Goal: Transaction & Acquisition: Book appointment/travel/reservation

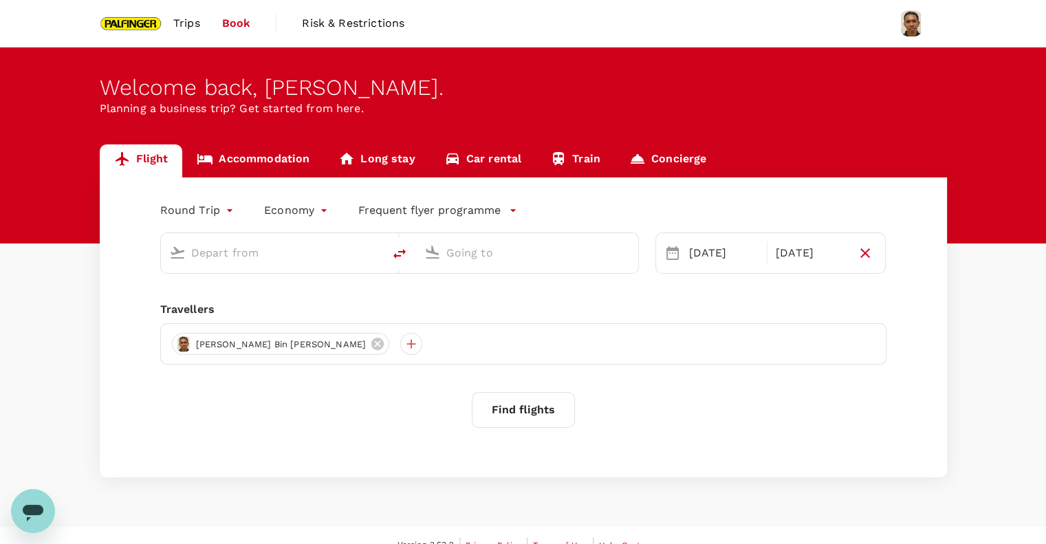
type input "Singapore Changi (SIN)"
type input "Incheon Intl (ICN)"
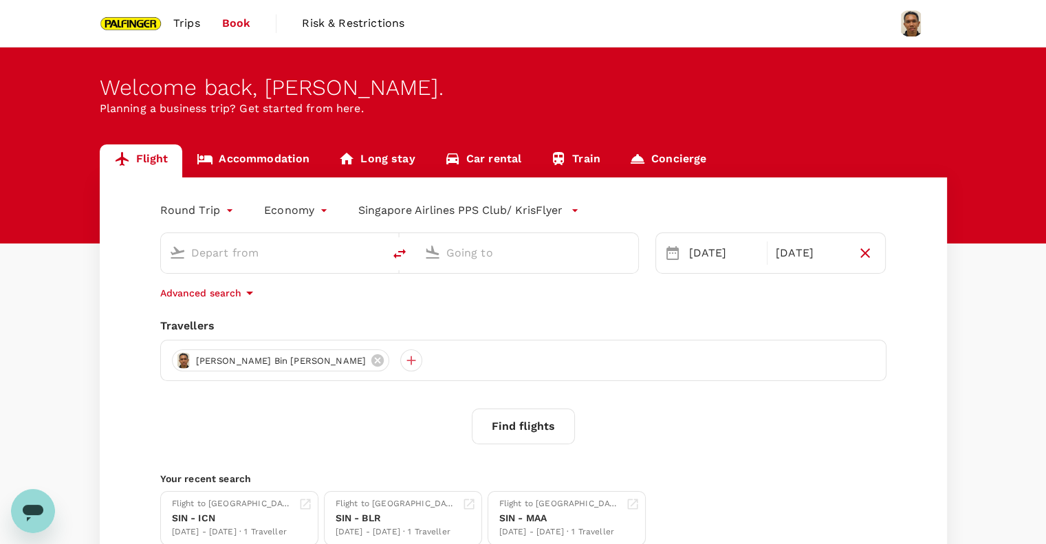
type input "Singapore Changi (SIN)"
click at [482, 257] on input "Incheon Intl (ICN)" at bounding box center [528, 252] width 163 height 21
click at [523, 255] on input "Incheon Intl (ICN)" at bounding box center [528, 252] width 163 height 21
click at [539, 261] on input "Incheon Intl (ICN)" at bounding box center [528, 252] width 163 height 21
drag, startPoint x: 559, startPoint y: 253, endPoint x: 345, endPoint y: 229, distance: 215.3
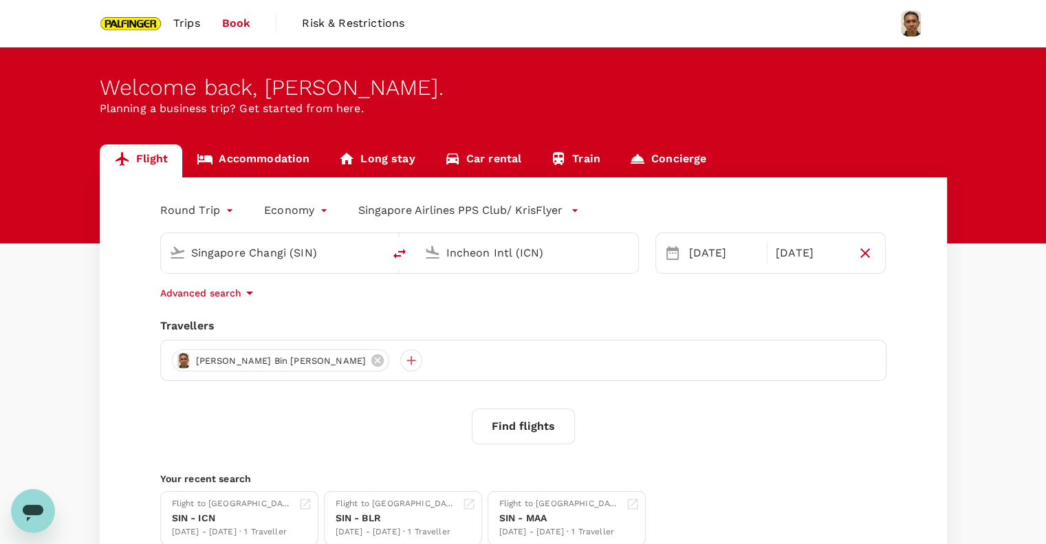
click at [345, 229] on div "Singapore Changi (SIN) Incheon Intl (ICN)" at bounding box center [391, 245] width 495 height 58
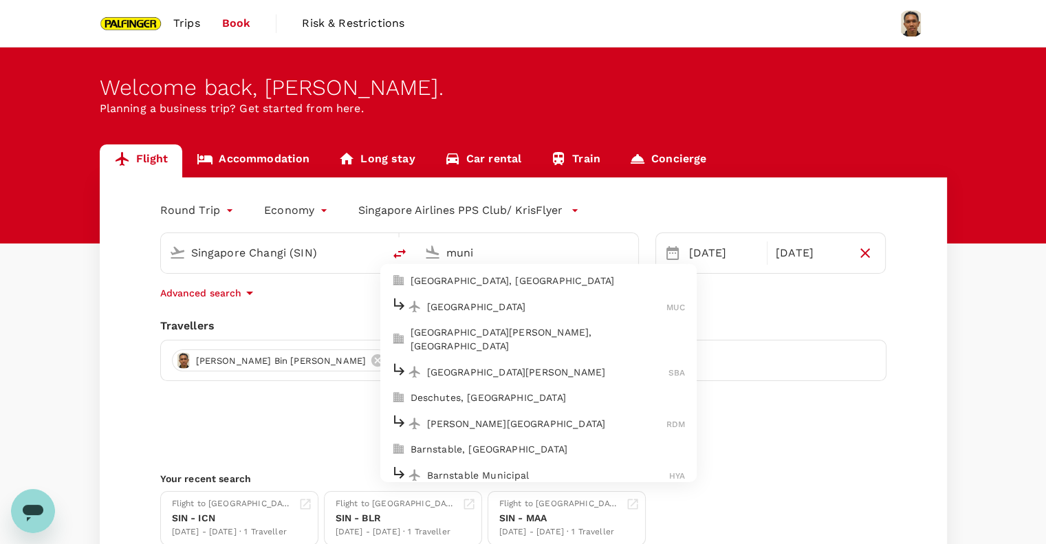
click at [477, 301] on p "Munich" at bounding box center [547, 307] width 240 height 14
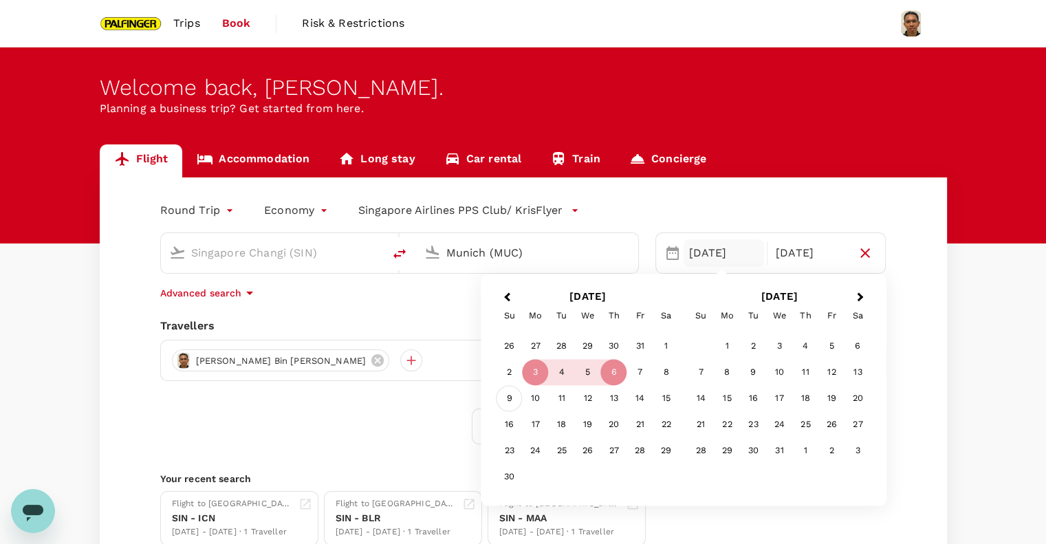
type input "Munich (MUC)"
click at [507, 398] on div "9" at bounding box center [510, 399] width 26 height 26
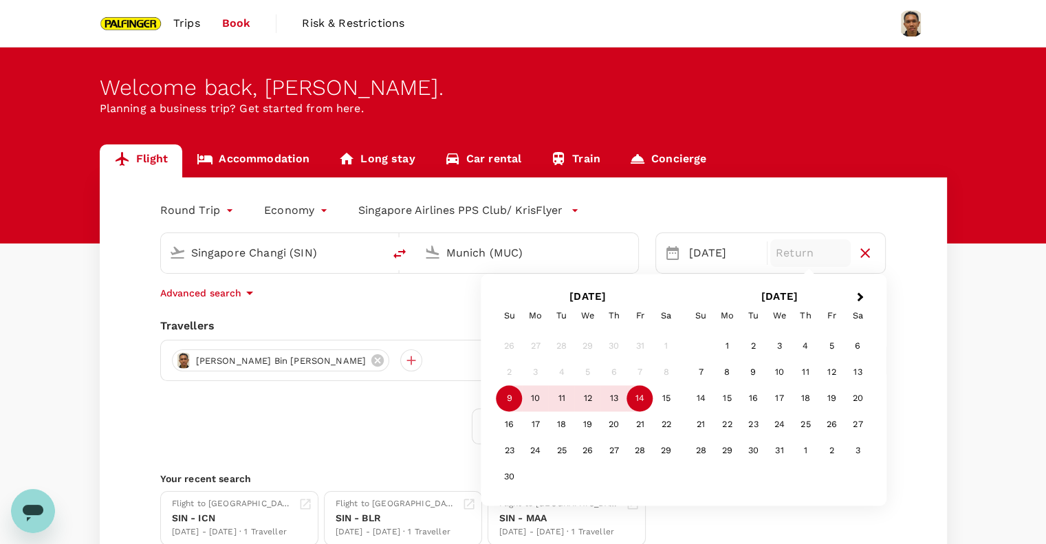
click at [650, 402] on div "14" at bounding box center [640, 399] width 26 height 26
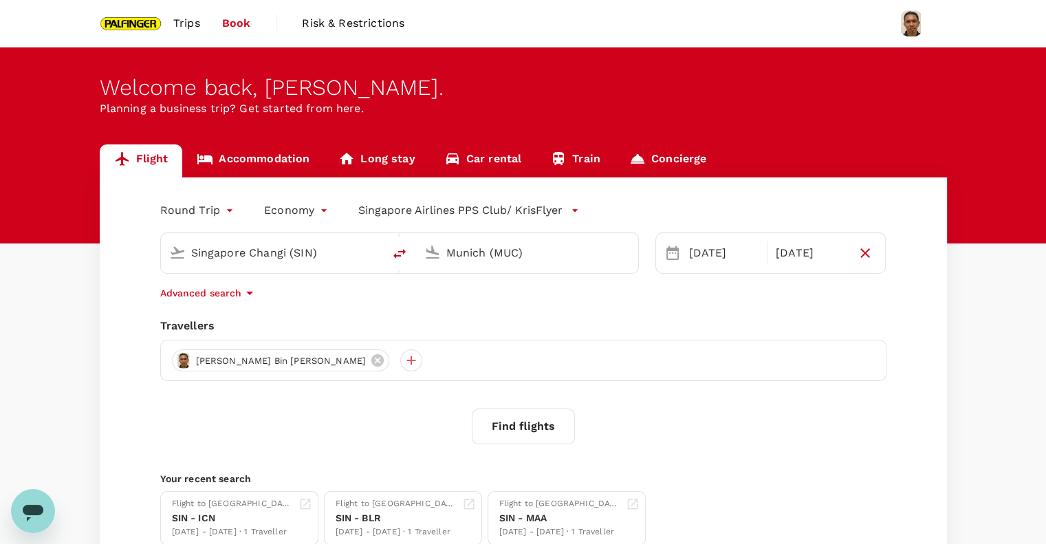
click at [534, 422] on button "Find flights" at bounding box center [523, 427] width 103 height 36
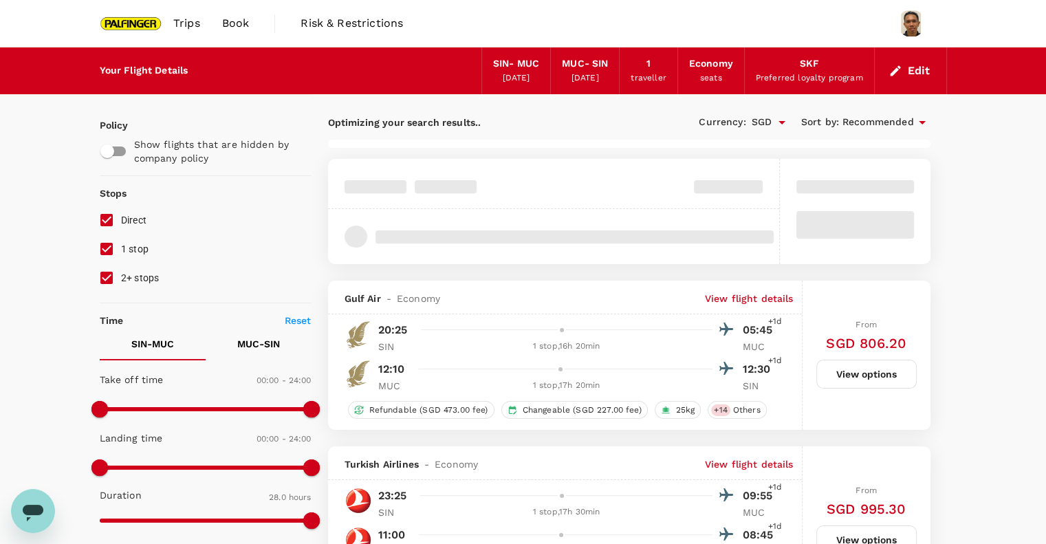
drag, startPoint x: 110, startPoint y: 250, endPoint x: 108, endPoint y: 257, distance: 7.8
click at [110, 250] on input "1 stop" at bounding box center [106, 249] width 29 height 29
checkbox input "false"
click at [105, 280] on input "2+ stops" at bounding box center [106, 278] width 29 height 29
checkbox input "false"
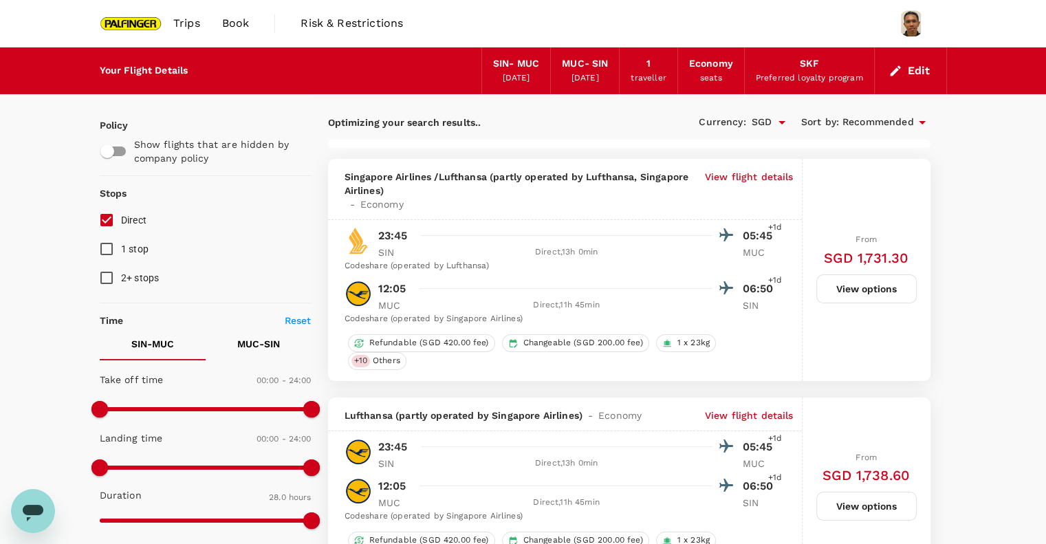
click at [923, 82] on div "Edit" at bounding box center [911, 70] width 72 height 47
click at [918, 74] on button "Edit" at bounding box center [911, 71] width 50 height 22
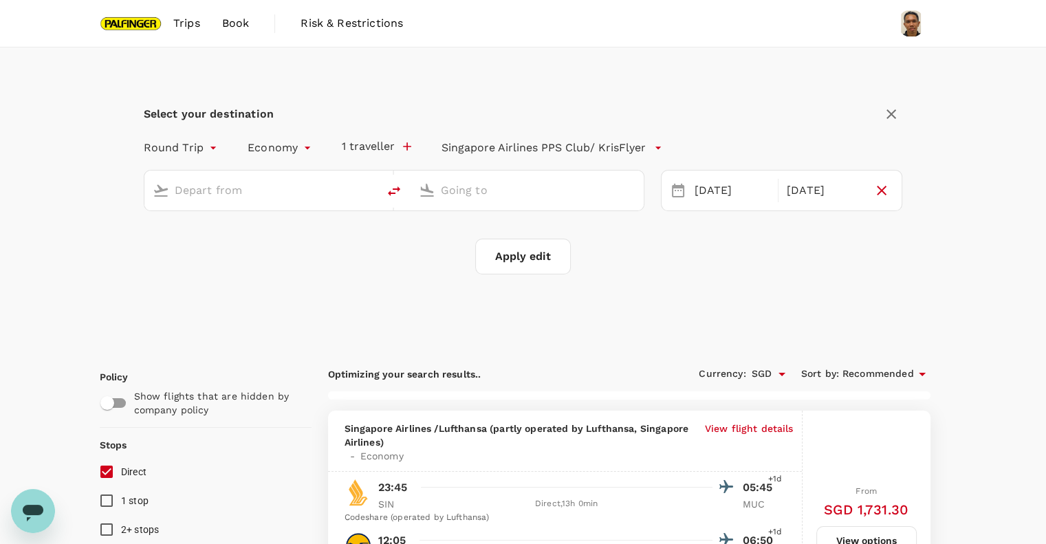
type input "Singapore Changi (SIN)"
type input "Munich (MUC)"
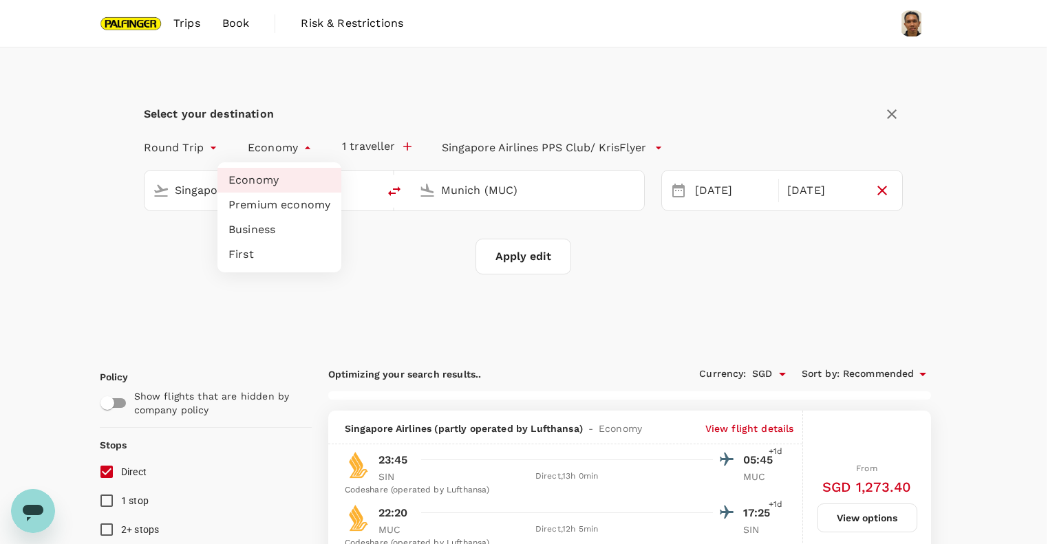
click at [292, 206] on li "Premium economy" at bounding box center [279, 205] width 124 height 25
type input "premium-economy"
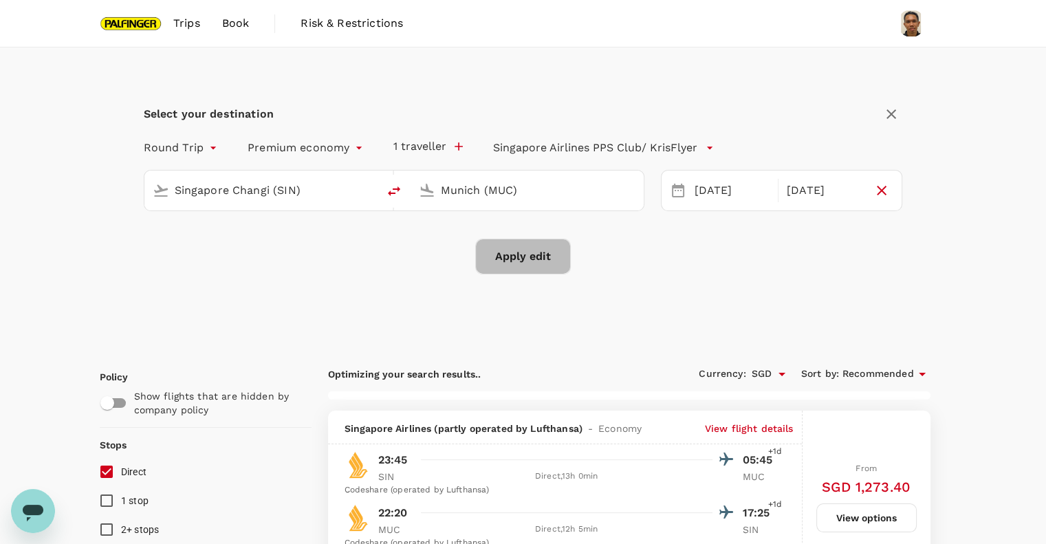
click at [528, 257] on button "Apply edit" at bounding box center [523, 257] width 96 height 36
checkbox input "false"
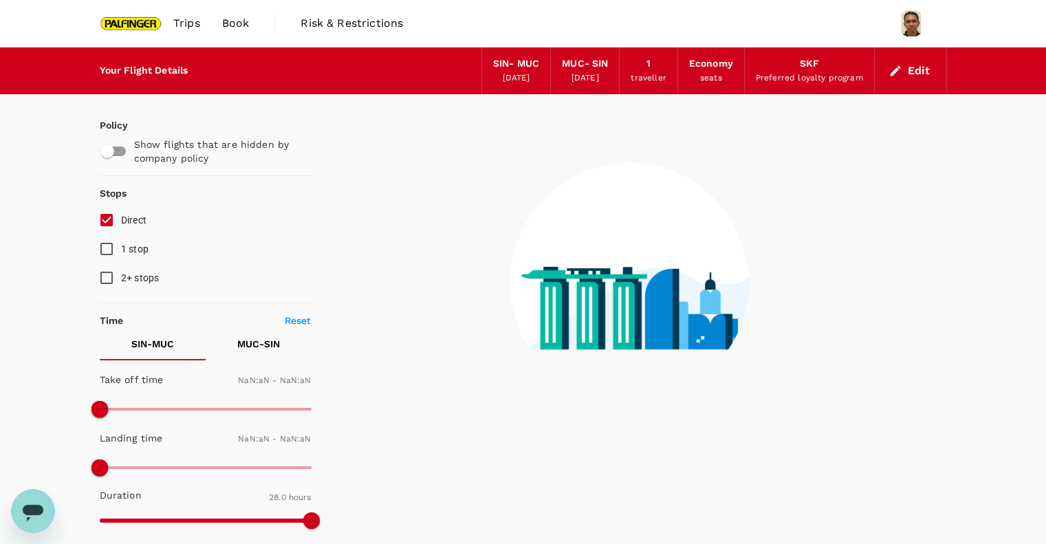
type input "1440"
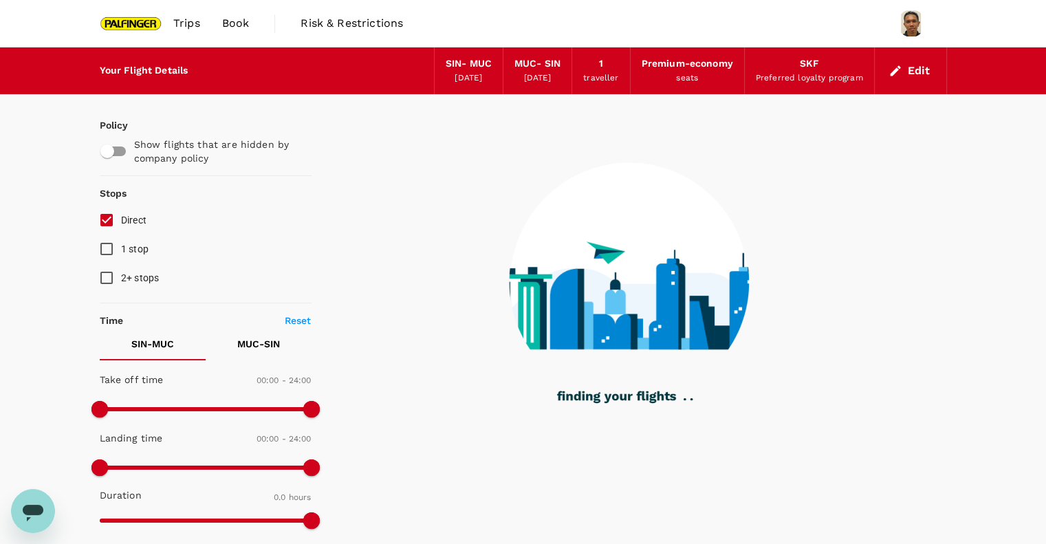
click at [105, 225] on input "Direct" at bounding box center [106, 220] width 29 height 29
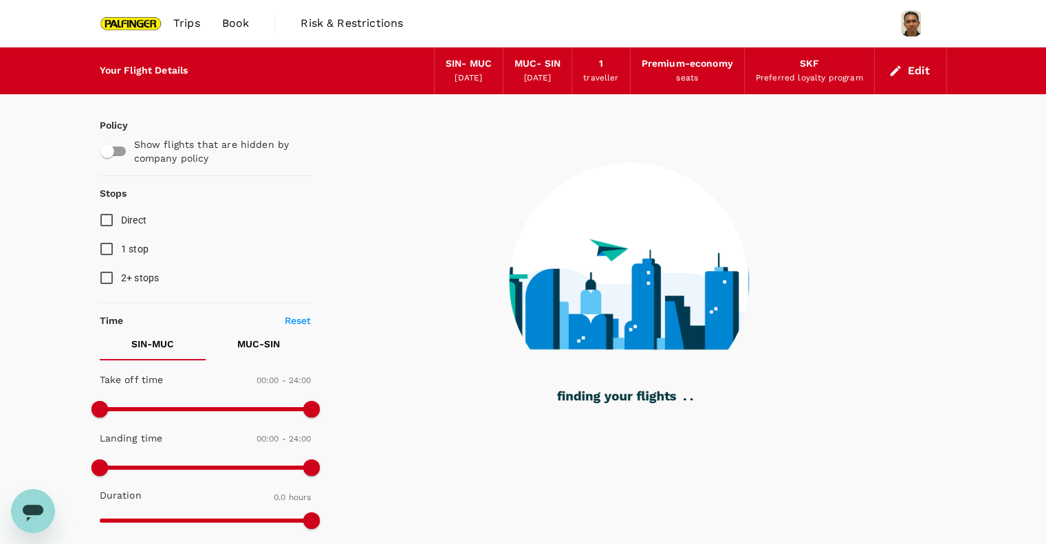
click at [105, 225] on input "Direct" at bounding box center [106, 220] width 29 height 29
checkbox input "true"
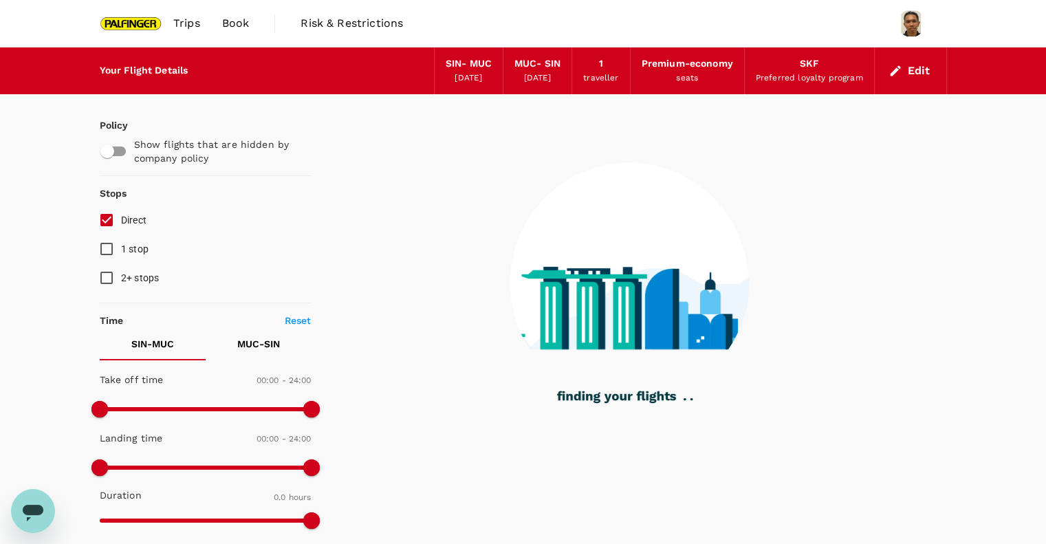
type input "1670"
checkbox input "true"
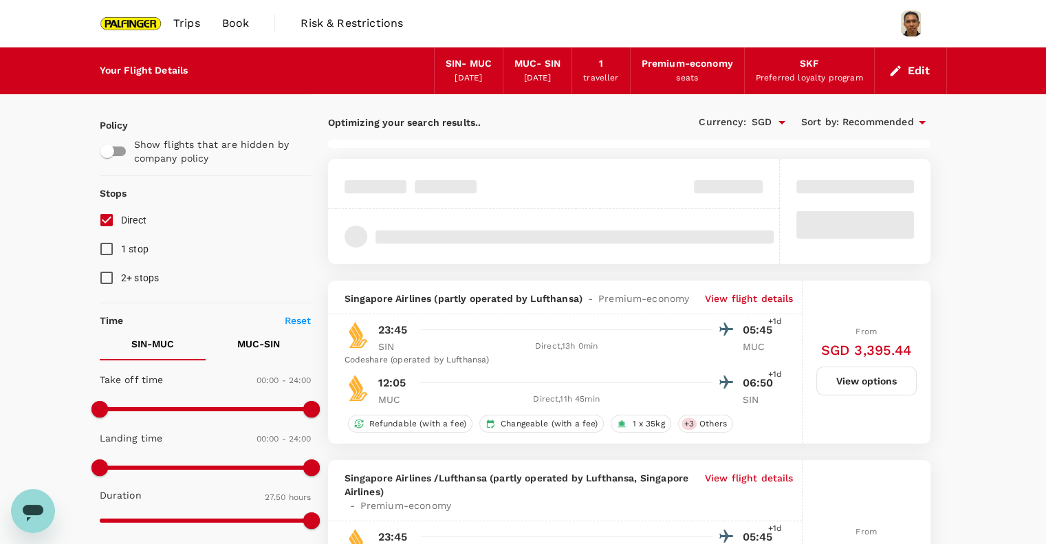
type input "1680"
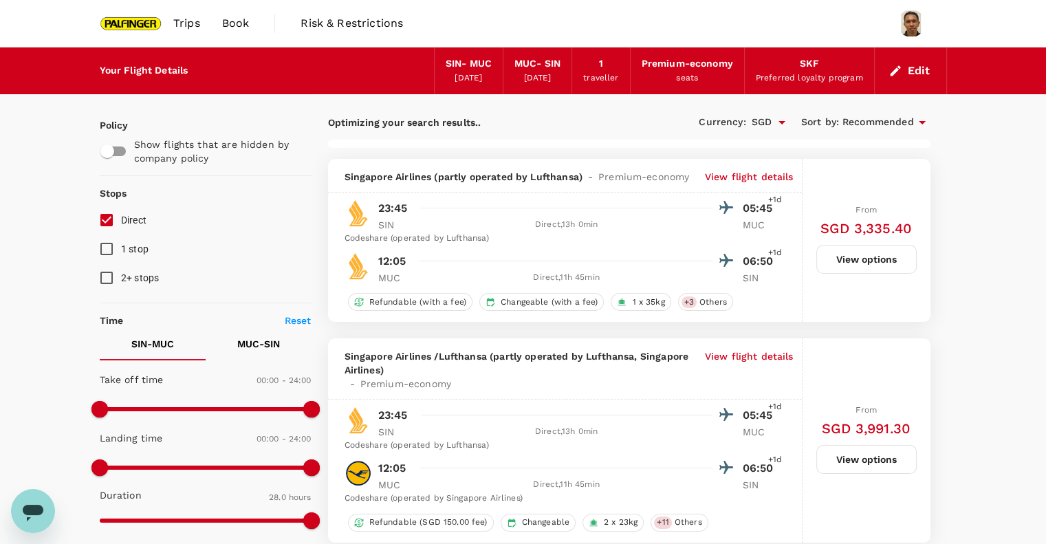
click at [746, 178] on p "View flight details" at bounding box center [749, 177] width 89 height 14
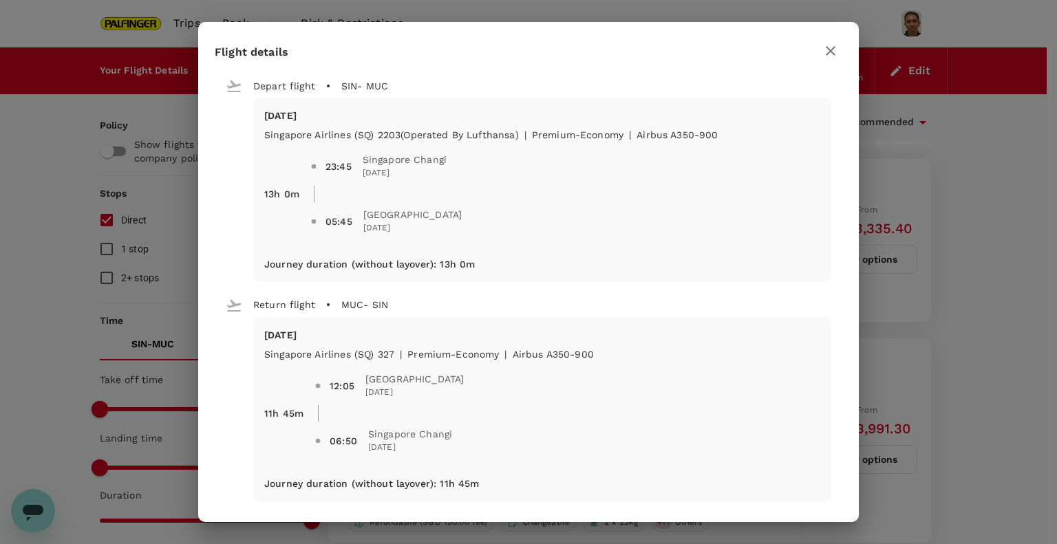
click at [834, 51] on icon "button" at bounding box center [830, 51] width 17 height 17
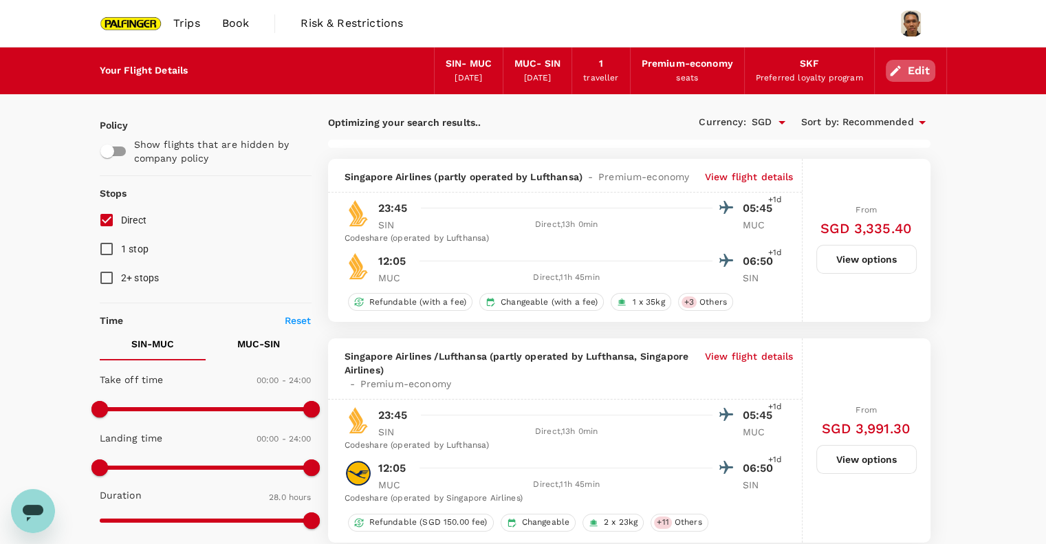
click at [914, 73] on button "Edit" at bounding box center [911, 71] width 50 height 22
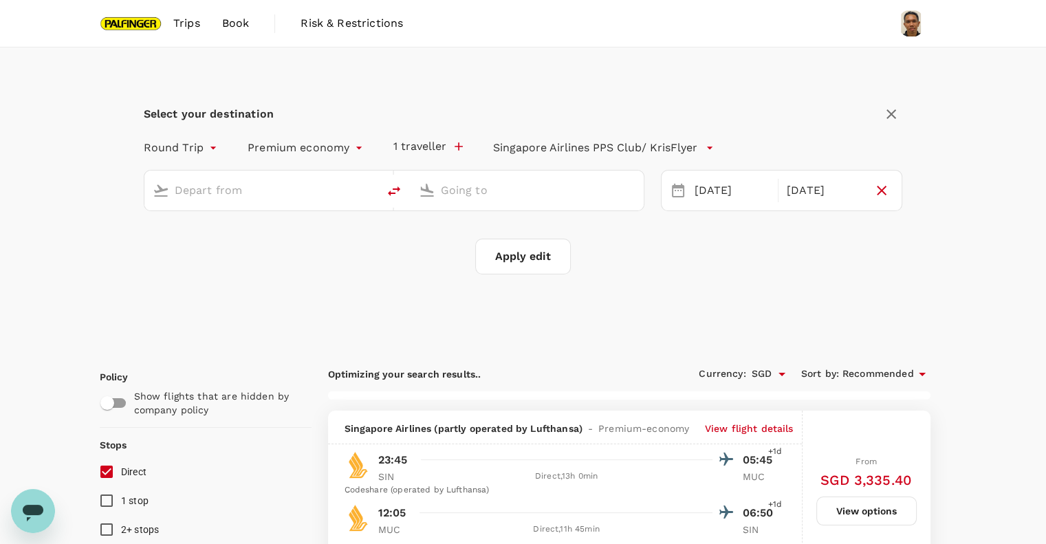
type input "Singapore Changi (SIN)"
type input "Munich (MUC)"
click at [731, 190] on div "09 Nov" at bounding box center [732, 191] width 86 height 27
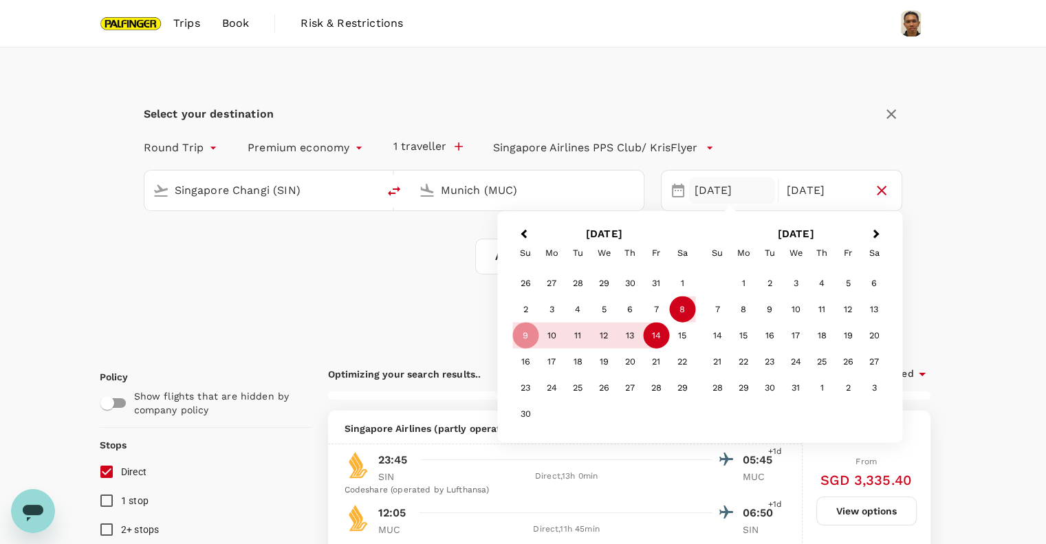
click at [686, 316] on div "8" at bounding box center [682, 310] width 26 height 26
click at [943, 223] on div "Select your destination Round Trip roundtrip Premium economy premium-economy 1 …" at bounding box center [524, 196] width 848 height 299
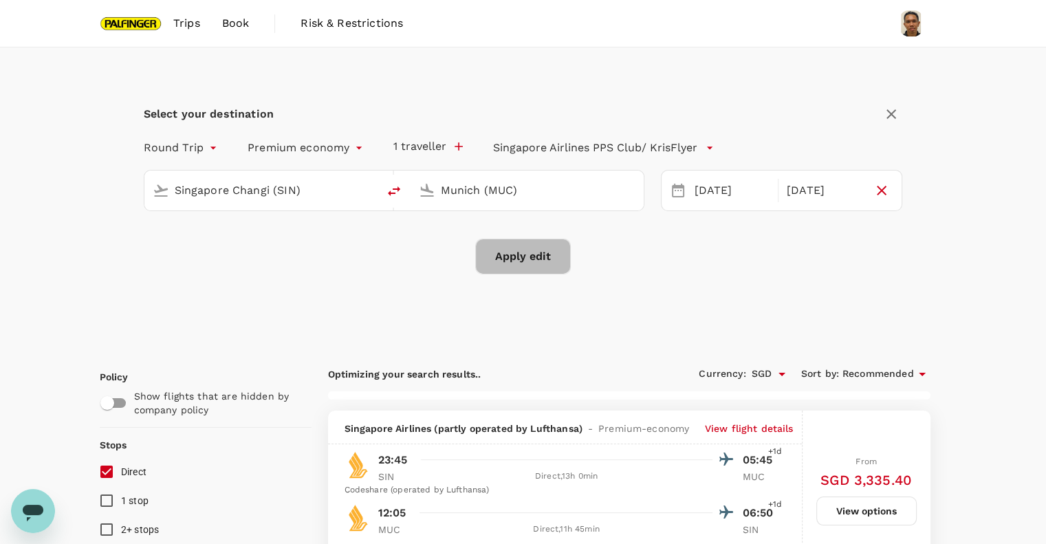
click at [542, 259] on button "Apply edit" at bounding box center [523, 257] width 96 height 36
checkbox input "false"
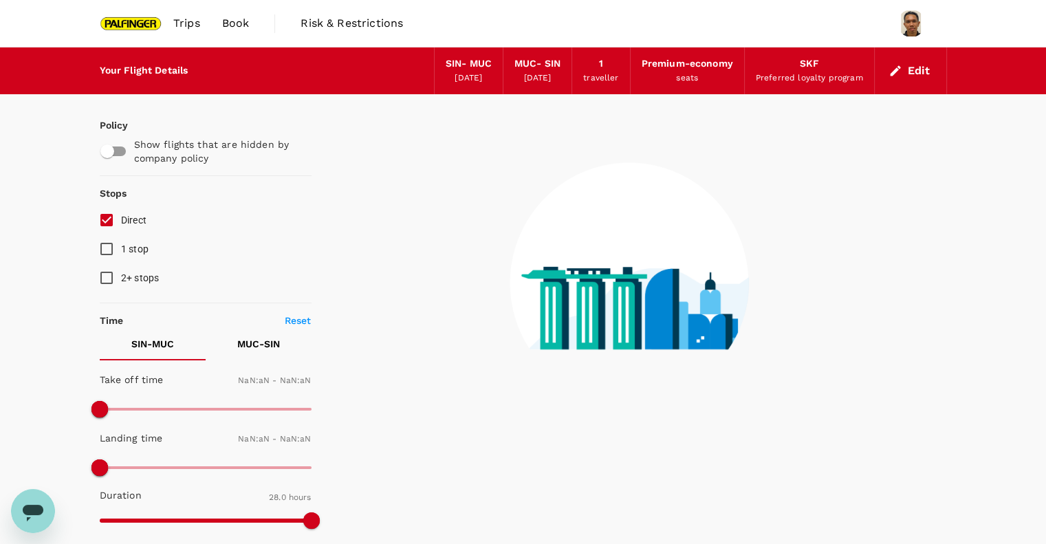
type input "1440"
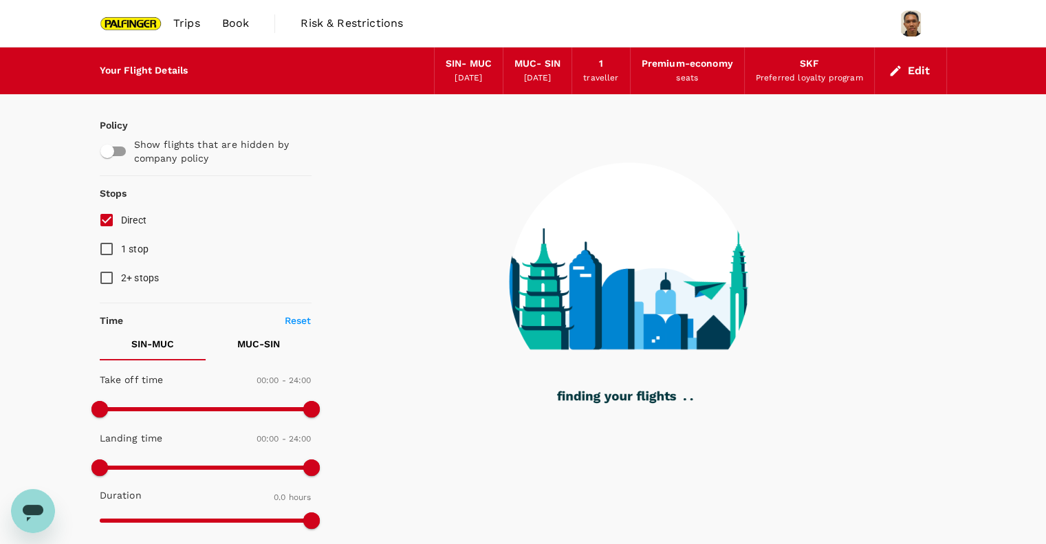
type input "1745"
checkbox input "true"
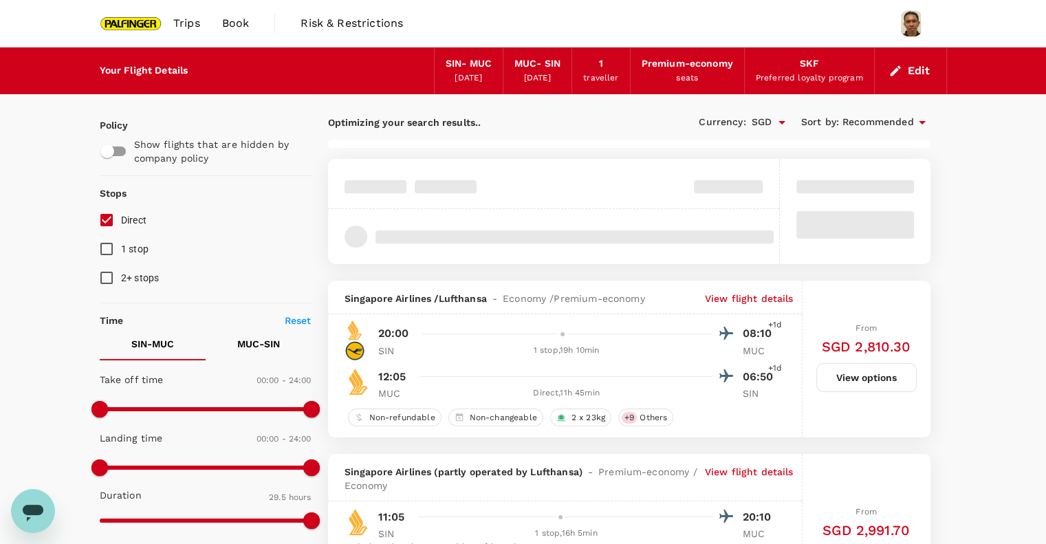
click at [111, 213] on input "Direct" at bounding box center [106, 220] width 29 height 29
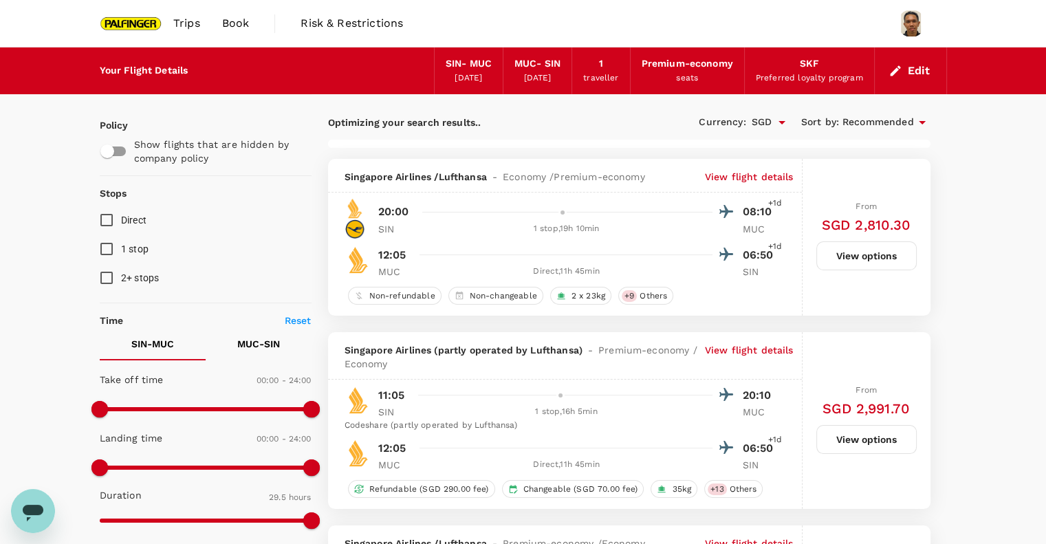
click at [109, 219] on input "Direct" at bounding box center [106, 220] width 29 height 29
checkbox input "true"
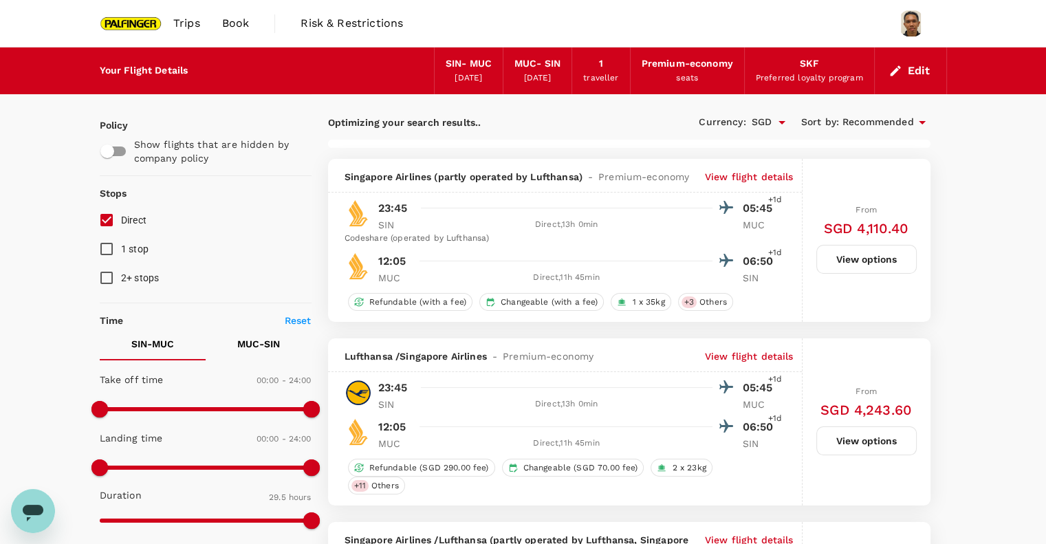
click at [761, 178] on p "View flight details" at bounding box center [749, 177] width 89 height 14
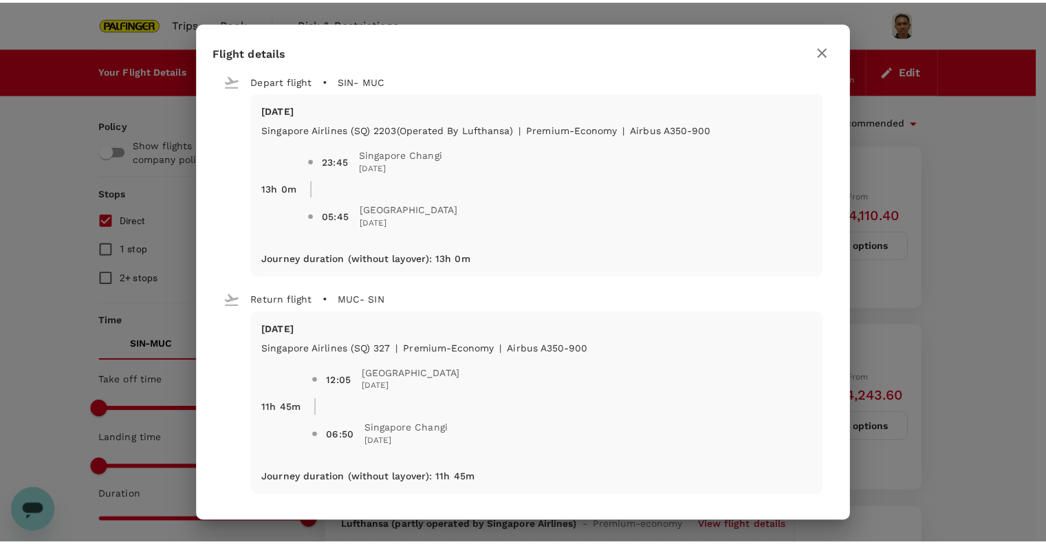
scroll to position [7, 0]
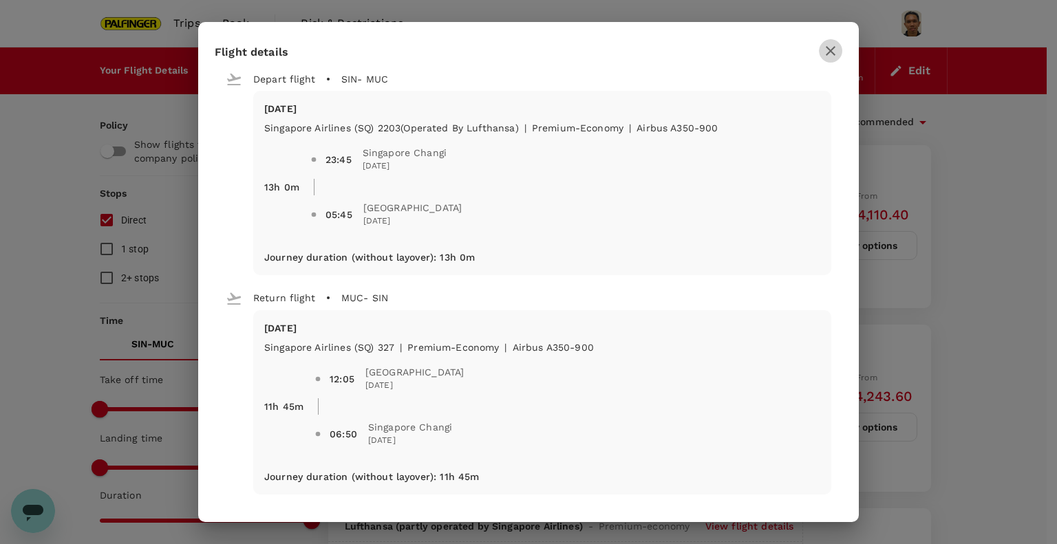
click at [837, 47] on icon "button" at bounding box center [830, 51] width 17 height 17
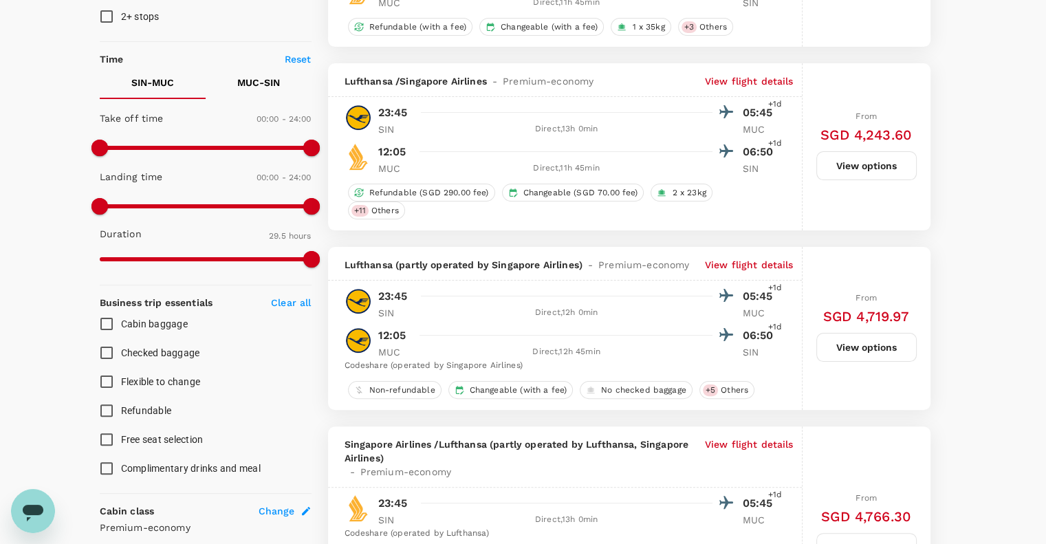
scroll to position [642, 0]
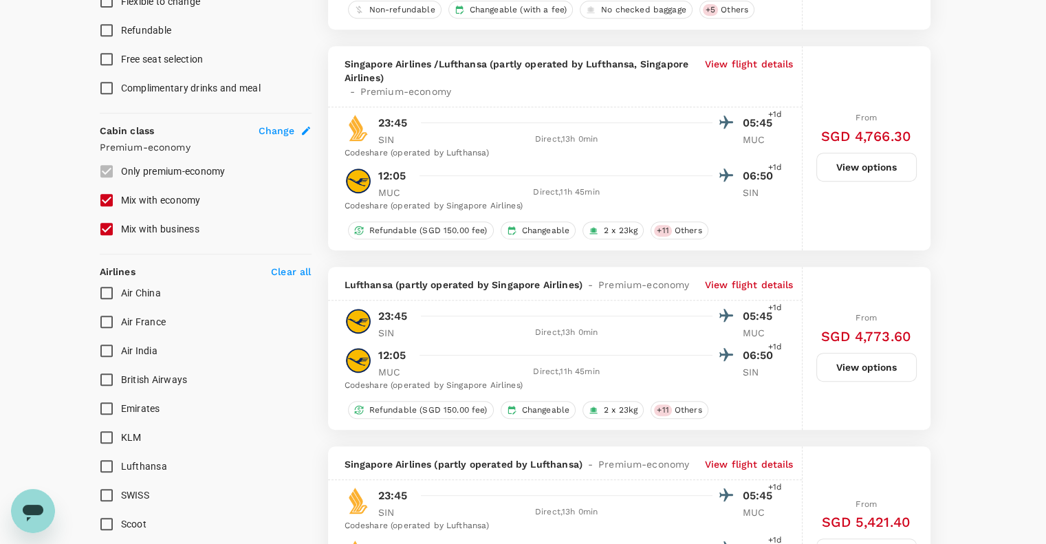
click at [107, 233] on input "Mix with business" at bounding box center [106, 229] width 29 height 29
checkbox input "false"
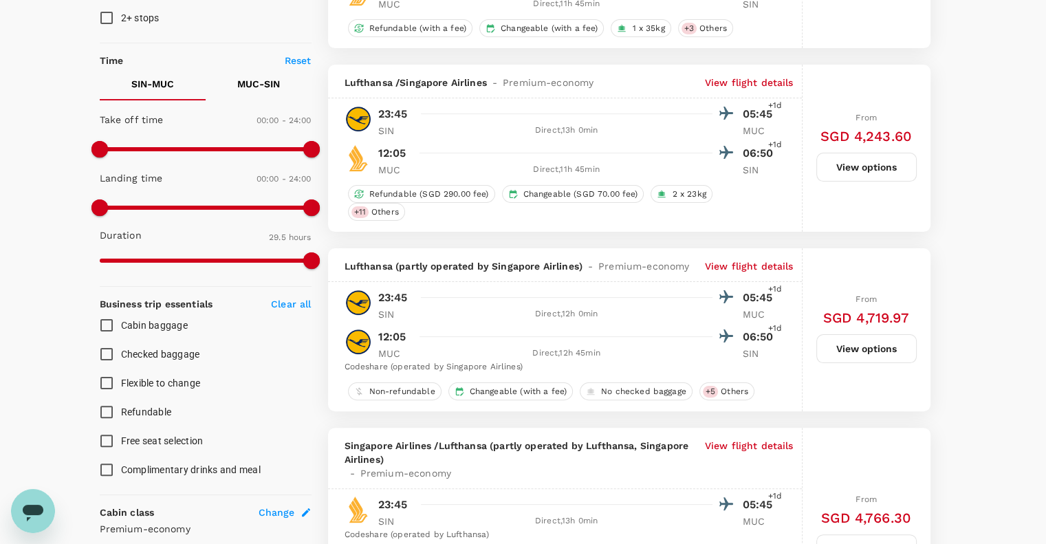
scroll to position [458, 0]
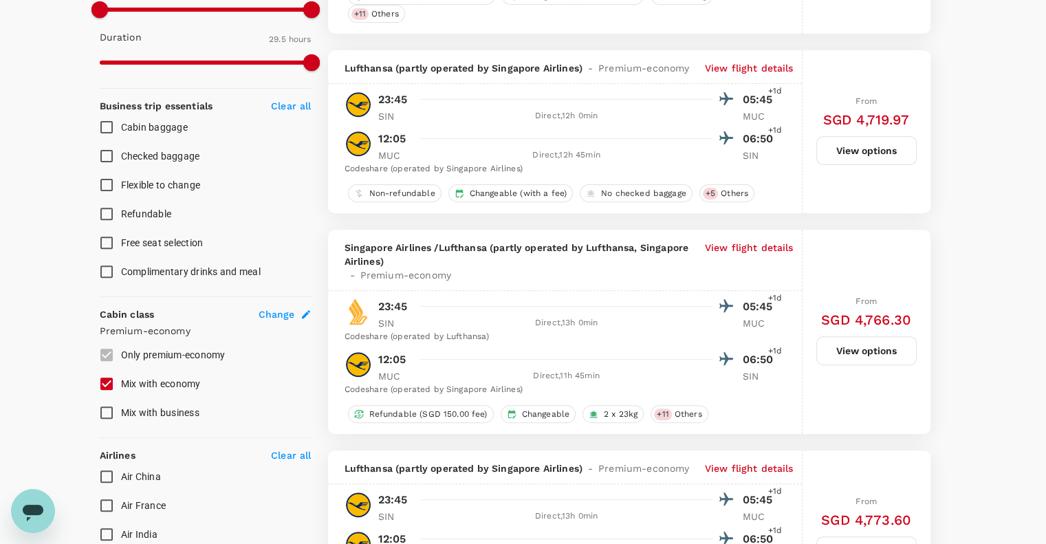
click at [111, 387] on input "Mix with economy" at bounding box center [106, 383] width 29 height 29
checkbox input "false"
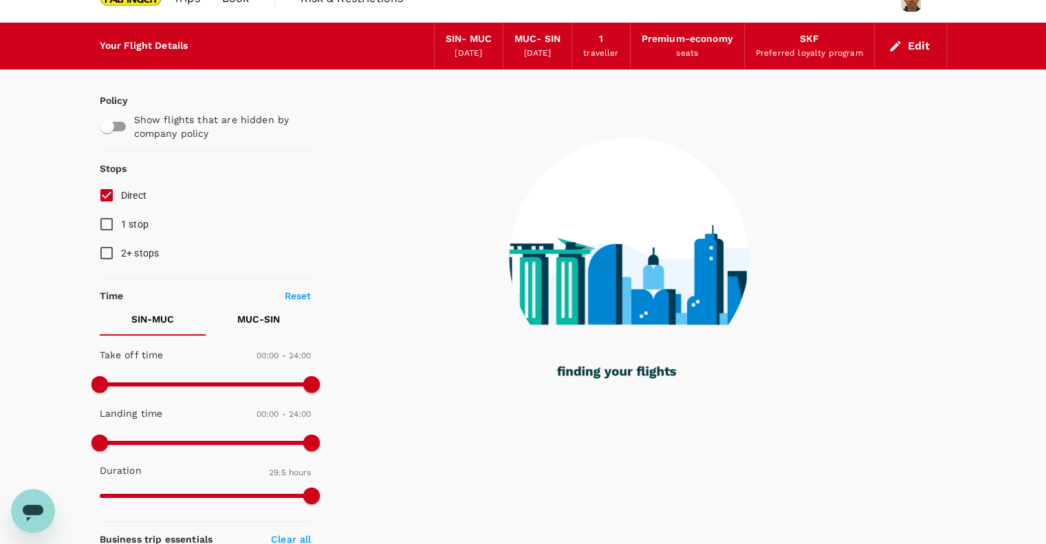
scroll to position [0, 0]
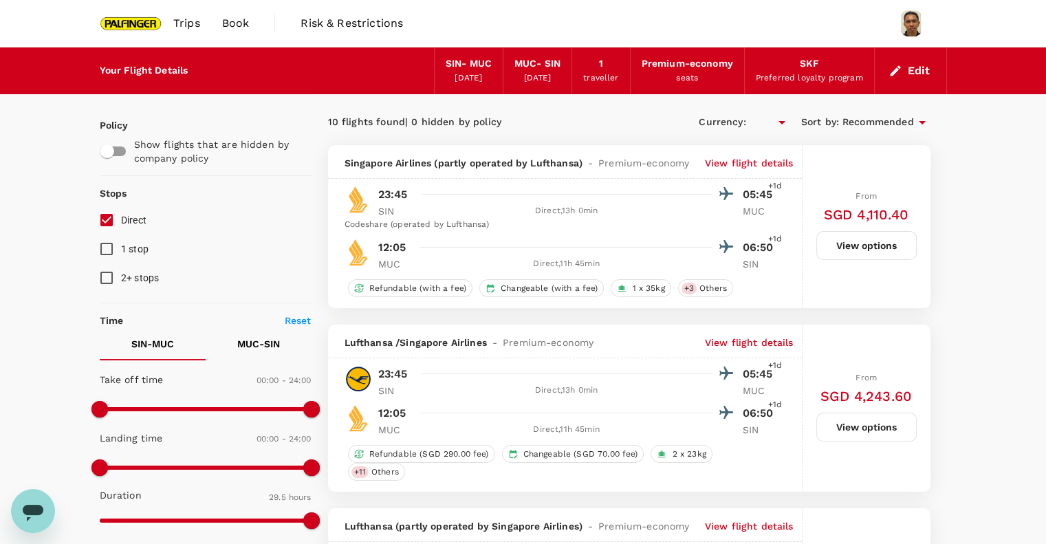
type input "SGD"
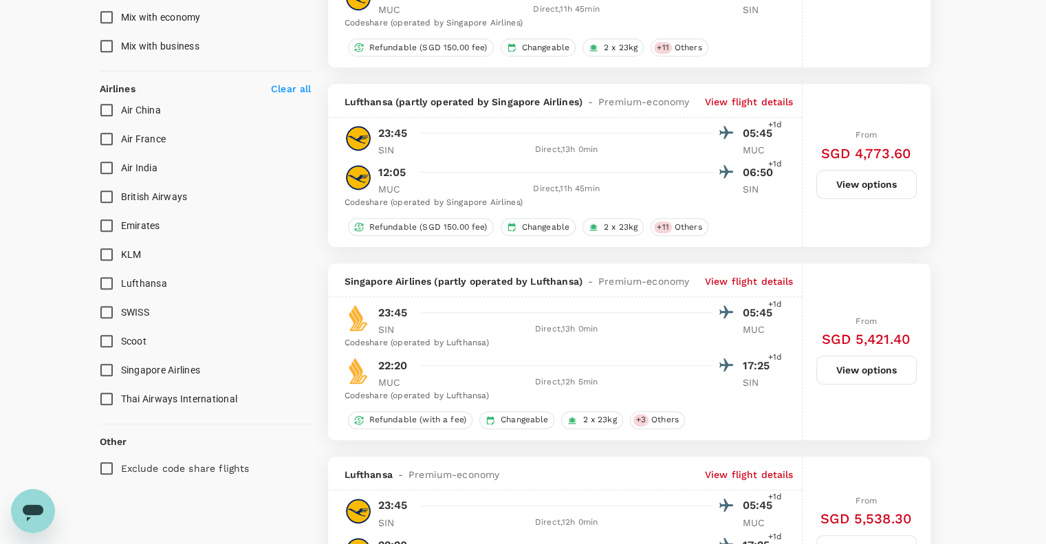
scroll to position [826, 0]
click at [103, 275] on input "Lufthansa" at bounding box center [106, 282] width 29 height 29
checkbox input "true"
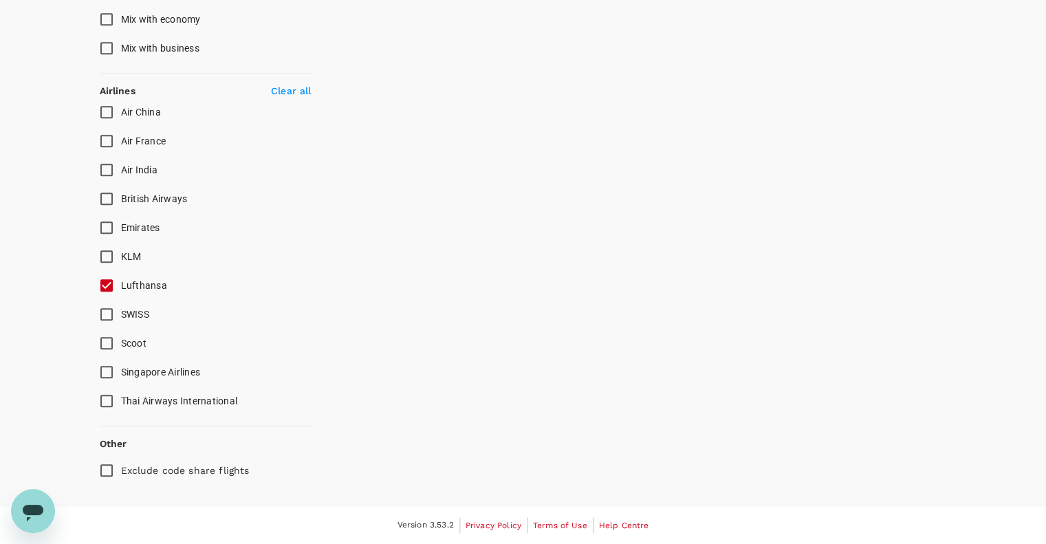
scroll to position [819, 0]
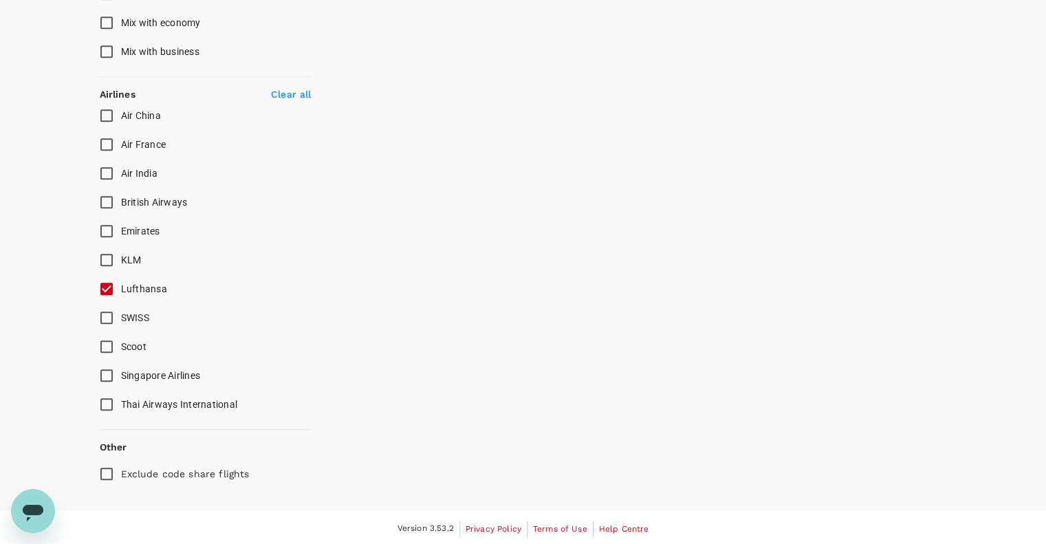
click at [109, 374] on input "Singapore Airlines" at bounding box center [106, 375] width 29 height 29
checkbox input "true"
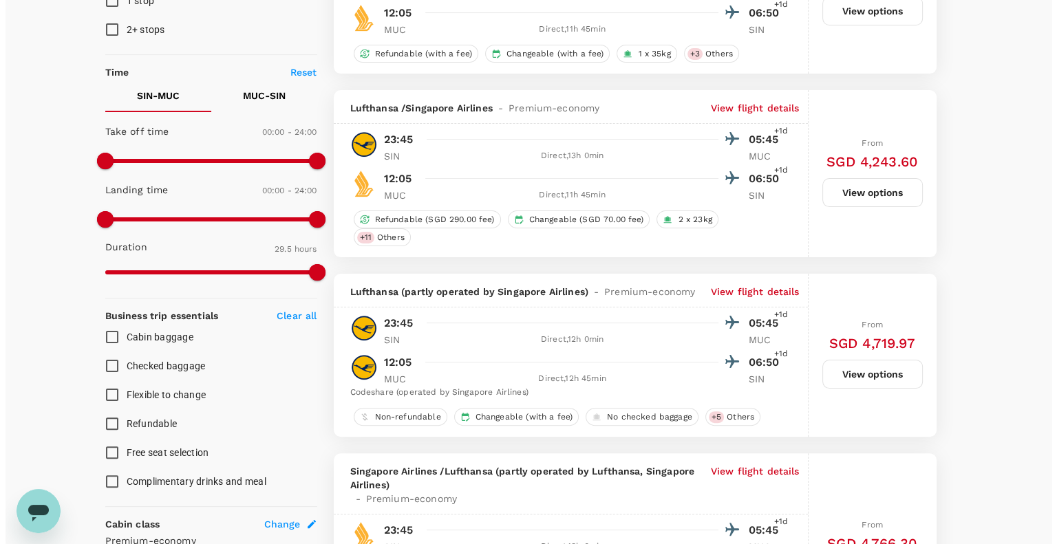
scroll to position [275, 0]
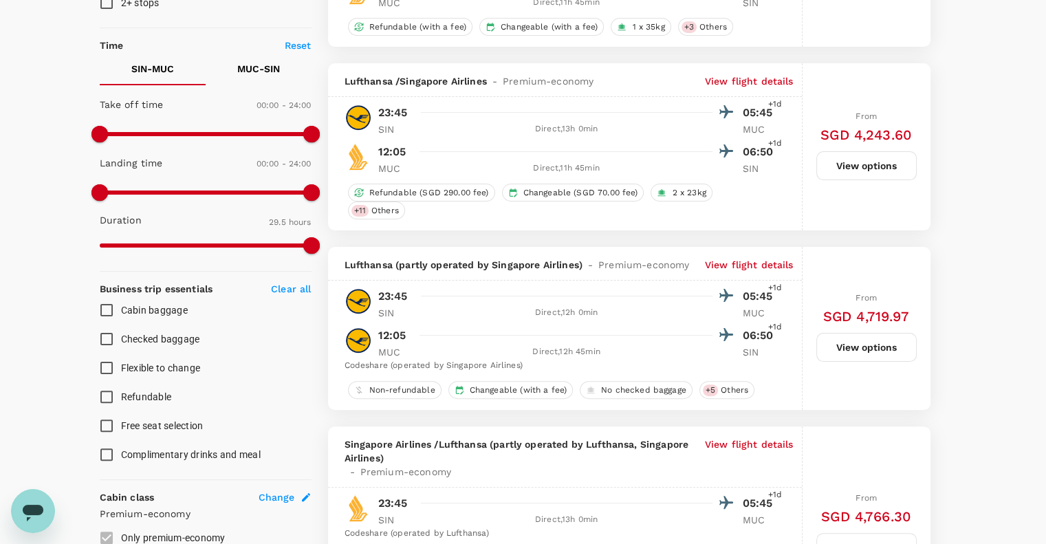
click at [731, 267] on p "View flight details" at bounding box center [749, 265] width 89 height 14
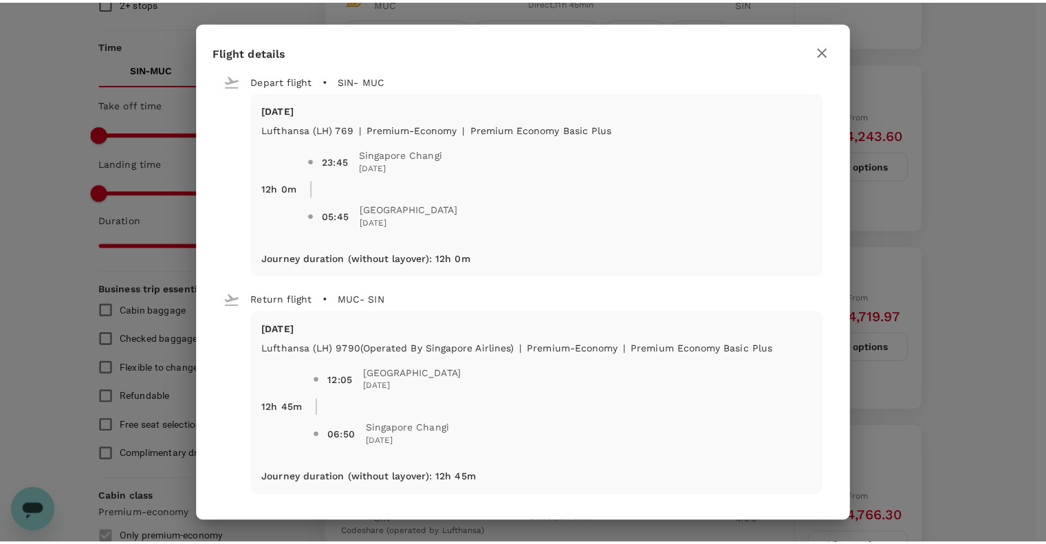
scroll to position [7, 0]
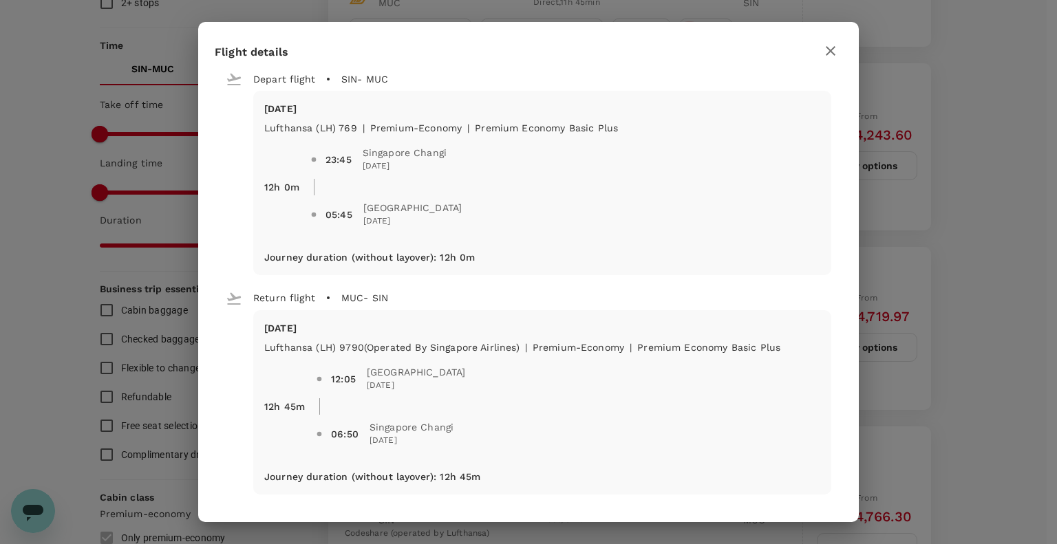
click at [833, 50] on icon "button" at bounding box center [830, 51] width 17 height 17
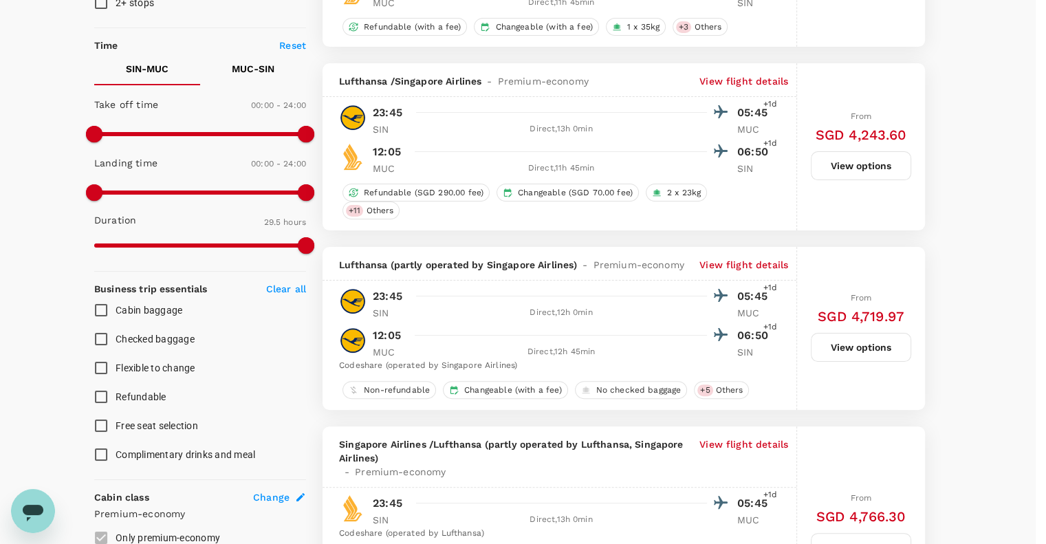
drag, startPoint x: 376, startPoint y: 137, endPoint x: 125, endPoint y: 156, distance: 252.6
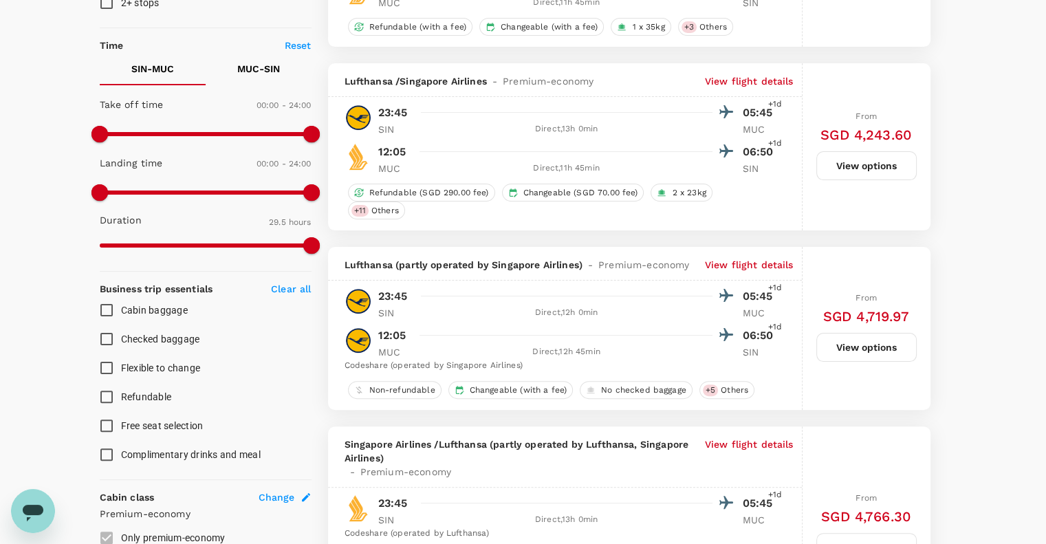
drag, startPoint x: 125, startPoint y: 156, endPoint x: 3, endPoint y: 256, distance: 157.4
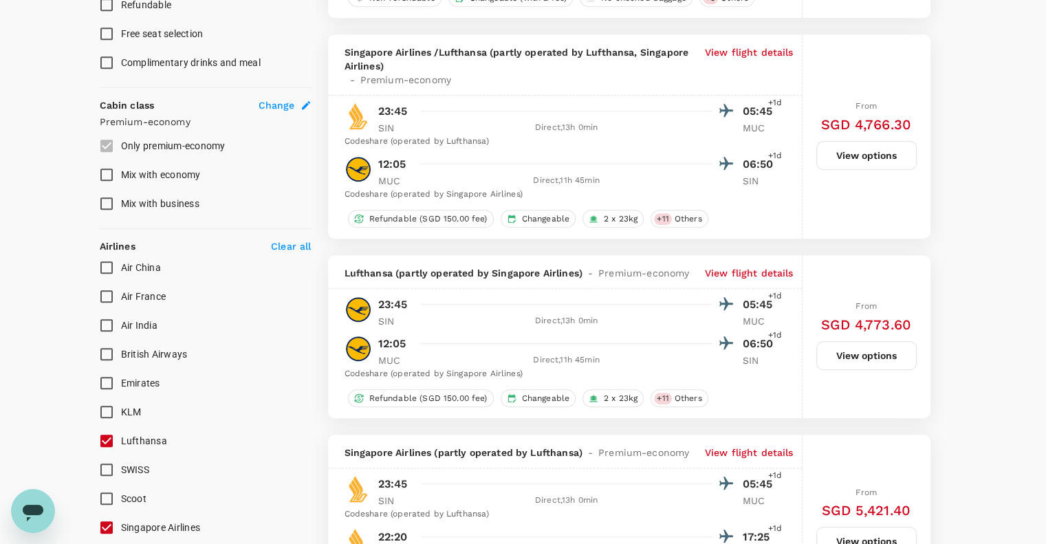
scroll to position [917, 0]
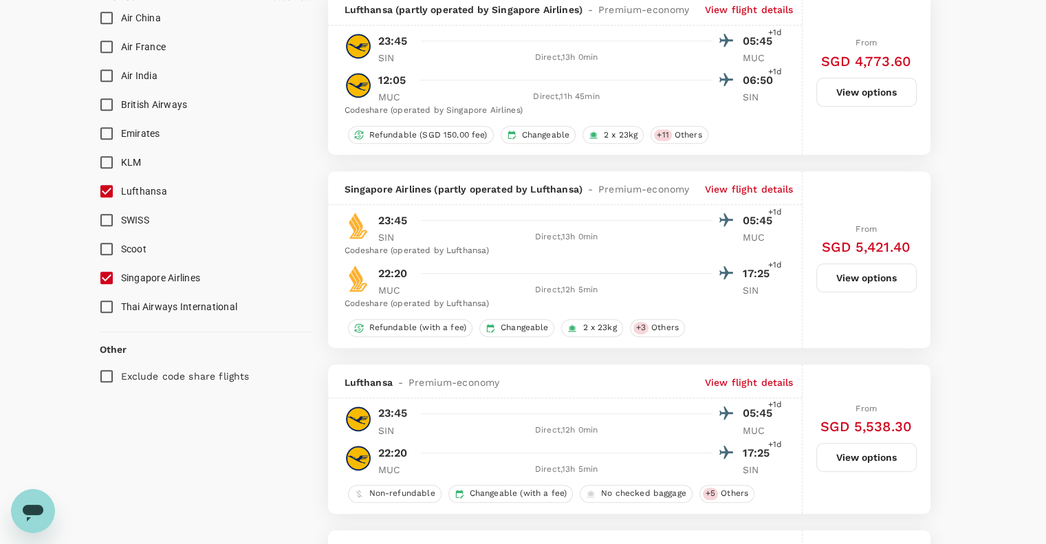
click at [110, 380] on input "Exclude code share flights" at bounding box center [106, 376] width 29 height 29
checkbox input "true"
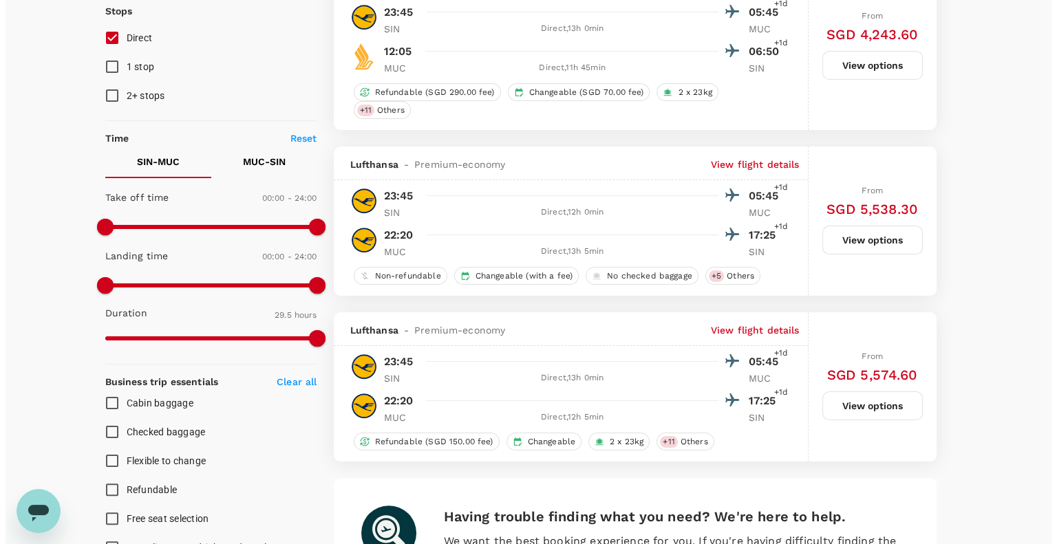
scroll to position [0, 0]
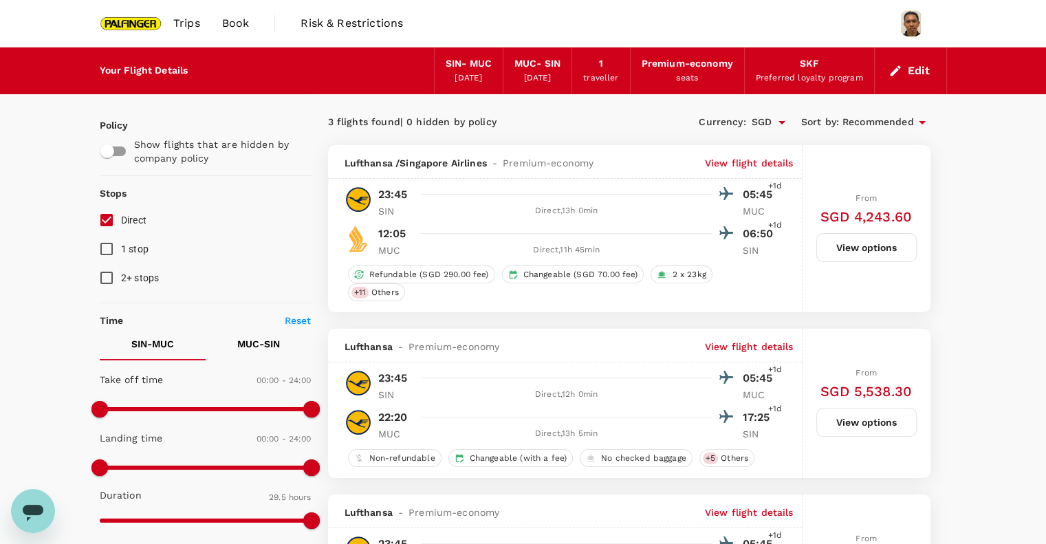
click at [731, 156] on p "View flight details" at bounding box center [749, 163] width 89 height 14
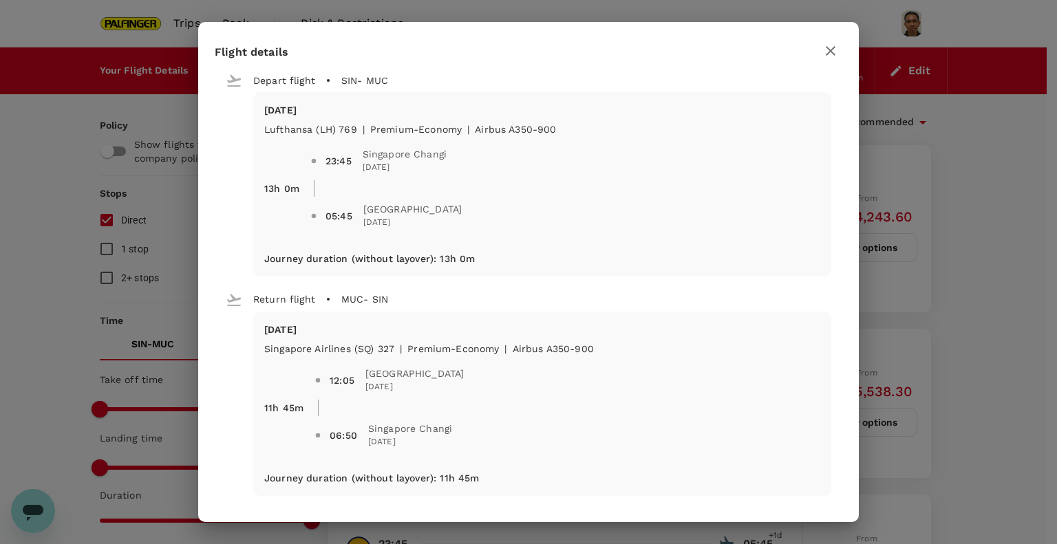
scroll to position [7, 0]
click at [832, 53] on icon "button" at bounding box center [830, 51] width 17 height 17
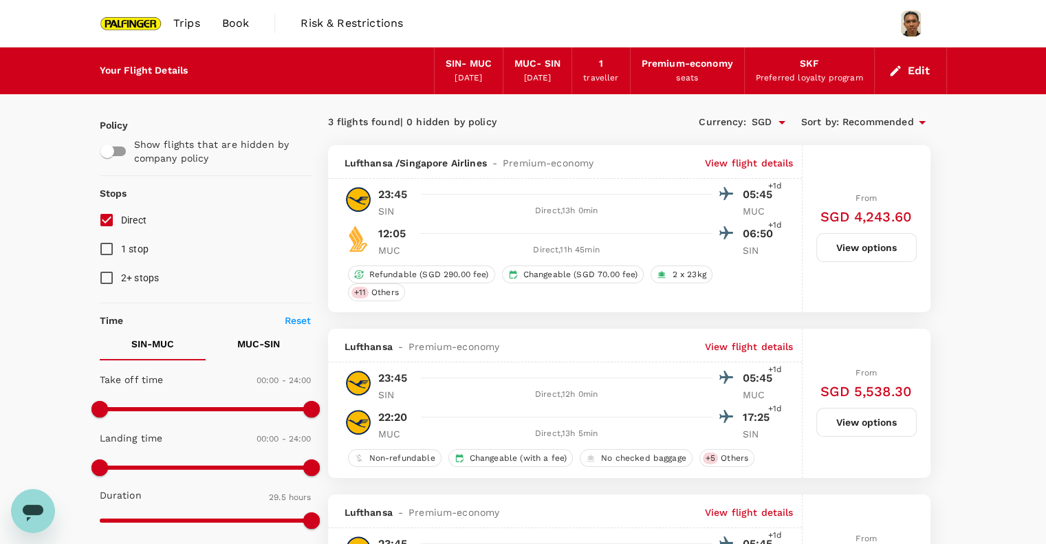
click at [116, 20] on img at bounding box center [131, 23] width 63 height 30
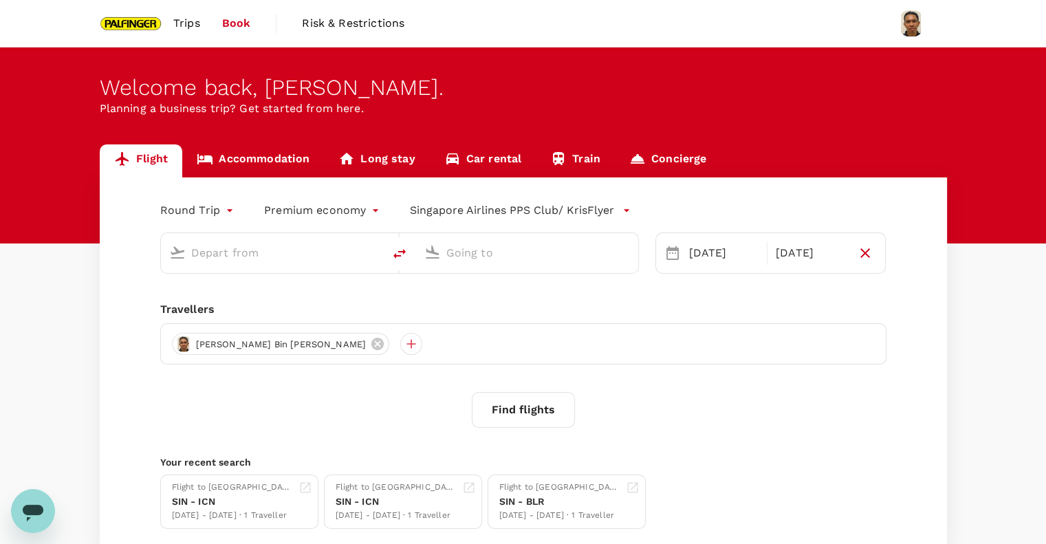
type input "Singapore Changi (SIN)"
type input "Munich (MUC)"
type input "Singapore Changi (SIN)"
type input "Munich (MUC)"
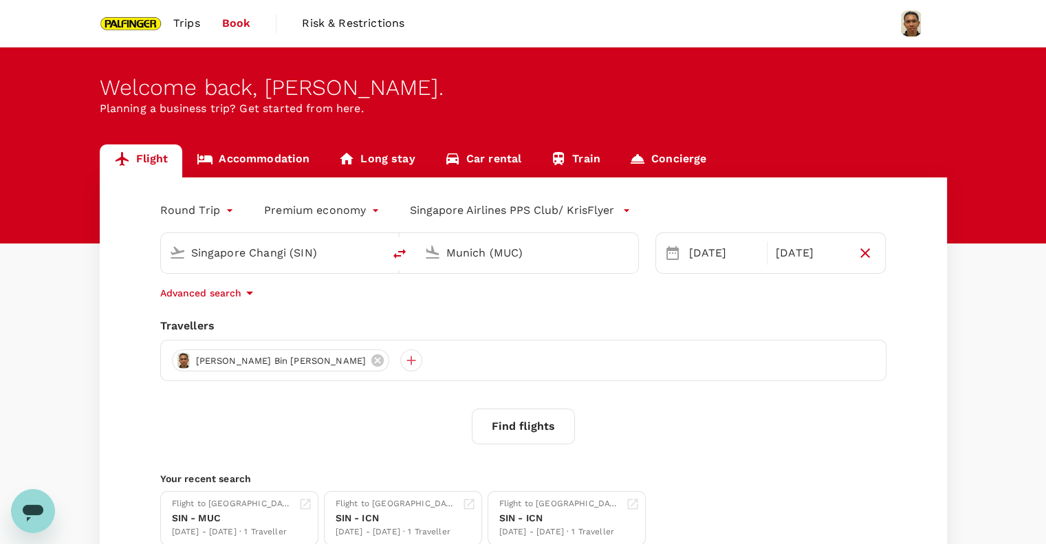
click at [512, 428] on button "Find flights" at bounding box center [523, 427] width 103 height 36
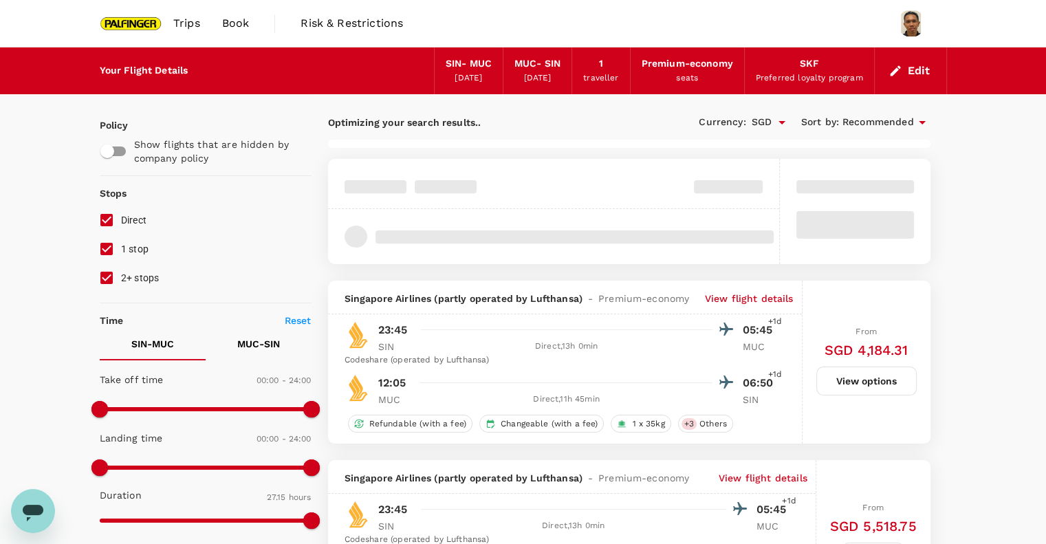
click at [759, 297] on p "View flight details" at bounding box center [749, 299] width 89 height 14
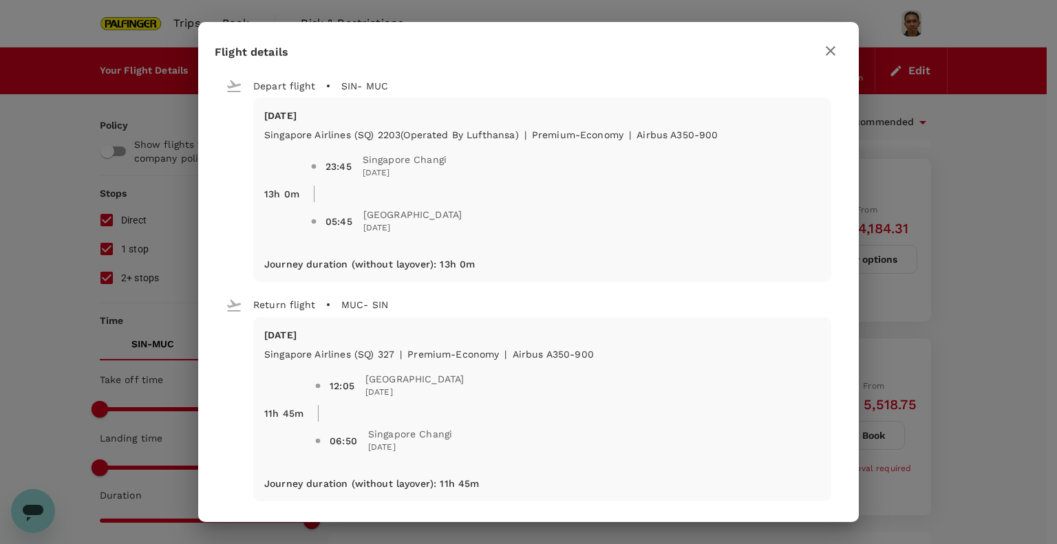
click at [821, 49] on button "button" at bounding box center [830, 50] width 23 height 23
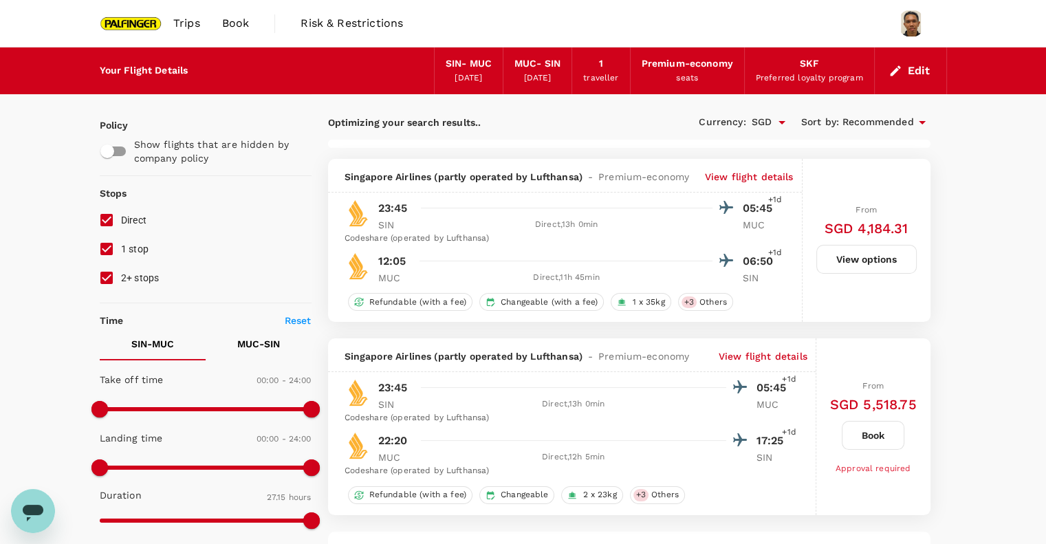
type input "1745"
checkbox input "false"
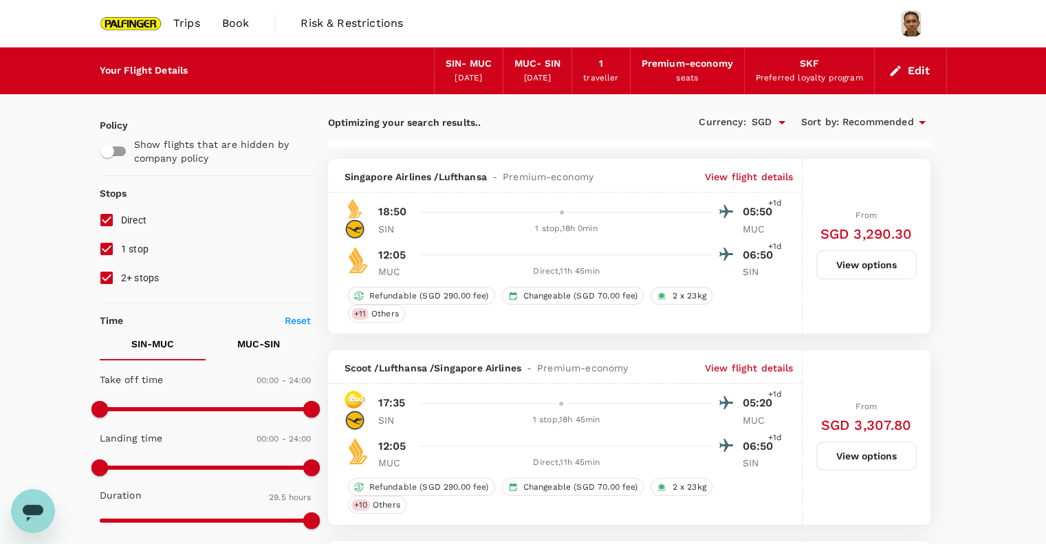
click at [121, 21] on img at bounding box center [131, 23] width 63 height 30
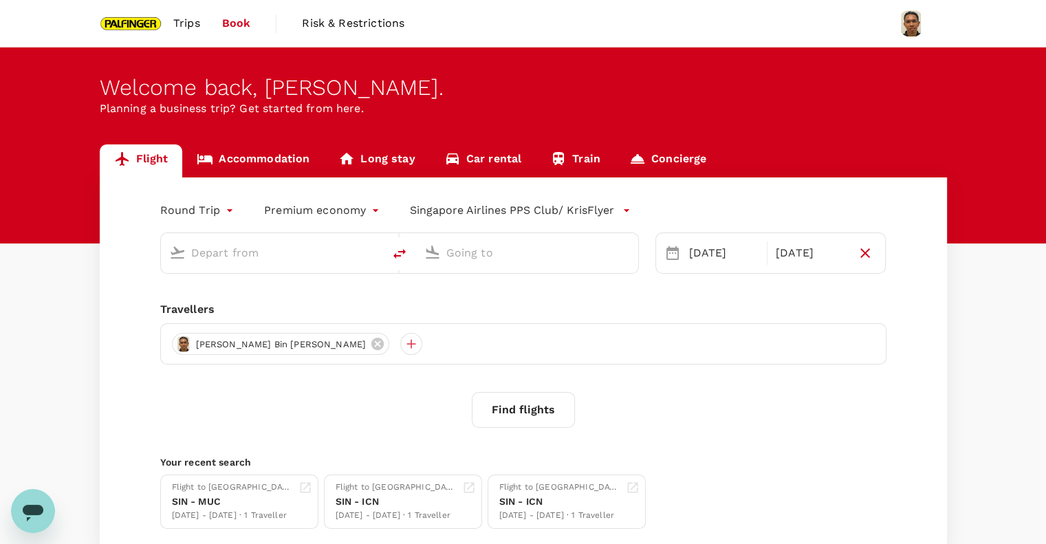
type input "Singapore Changi (SIN)"
type input "Munich (MUC)"
type input "Singapore Changi (SIN)"
type input "Munich (MUC)"
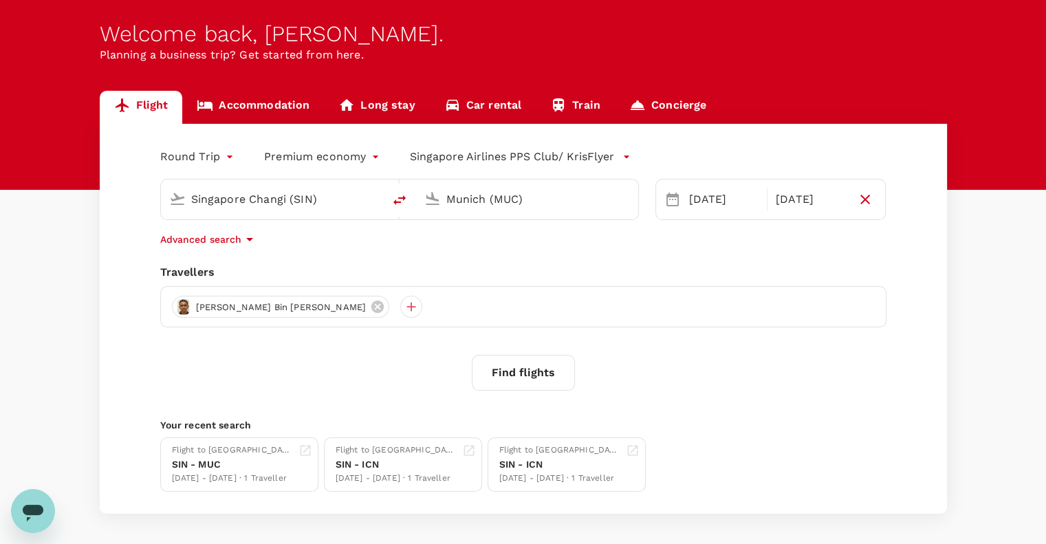
scroll to position [92, 0]
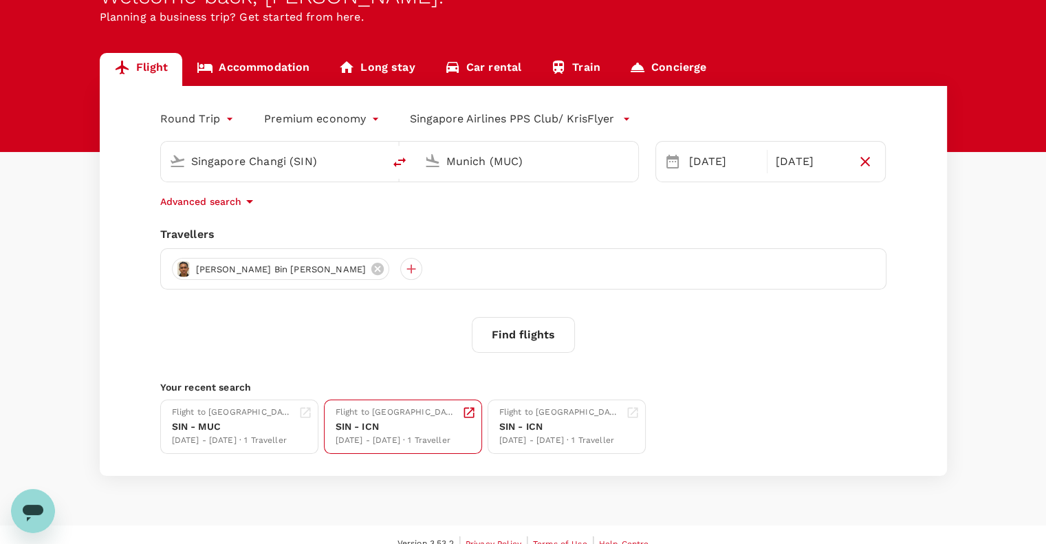
click at [427, 421] on div "SIN - ICN" at bounding box center [396, 427] width 121 height 14
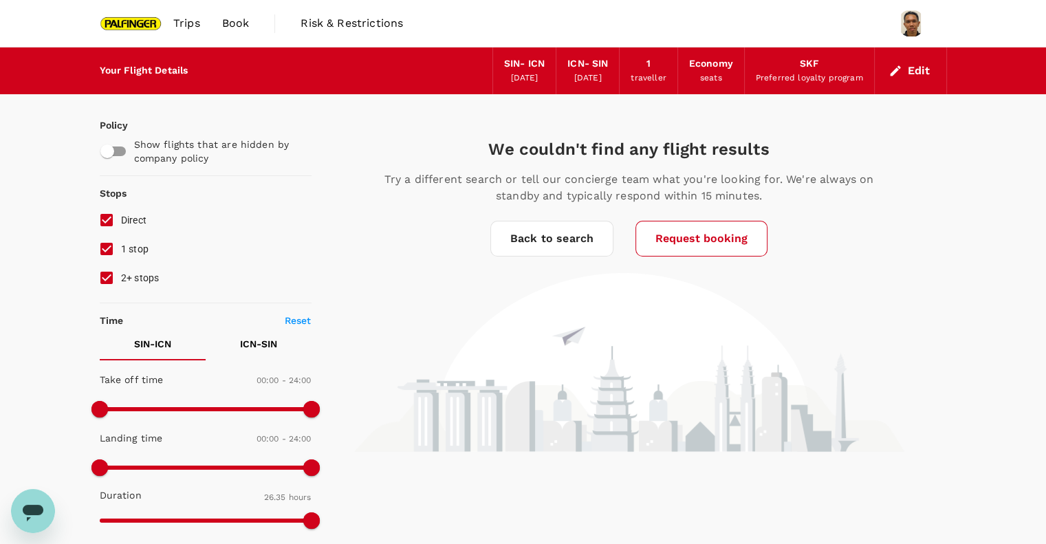
click at [117, 246] on input "1 stop" at bounding box center [106, 249] width 29 height 29
checkbox input "false"
click at [111, 275] on input "2+ stops" at bounding box center [106, 278] width 29 height 29
checkbox input "false"
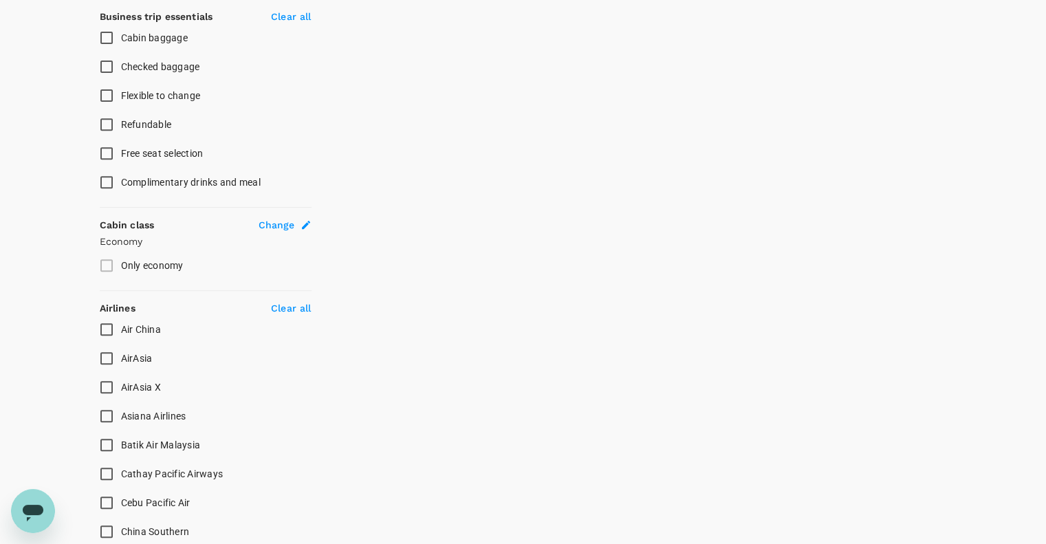
scroll to position [292, 0]
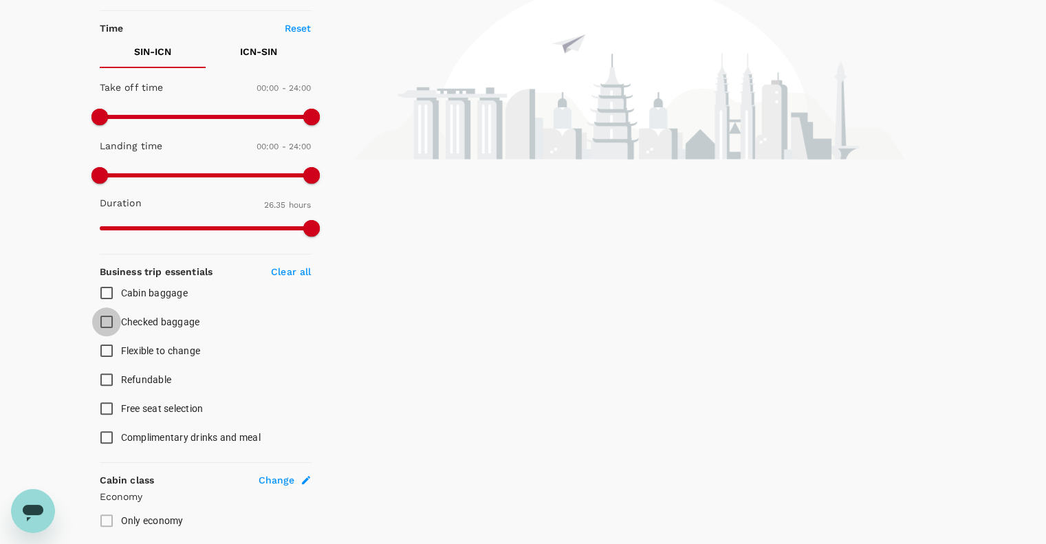
click at [102, 317] on input "Checked baggage" at bounding box center [106, 322] width 29 height 29
checkbox input "true"
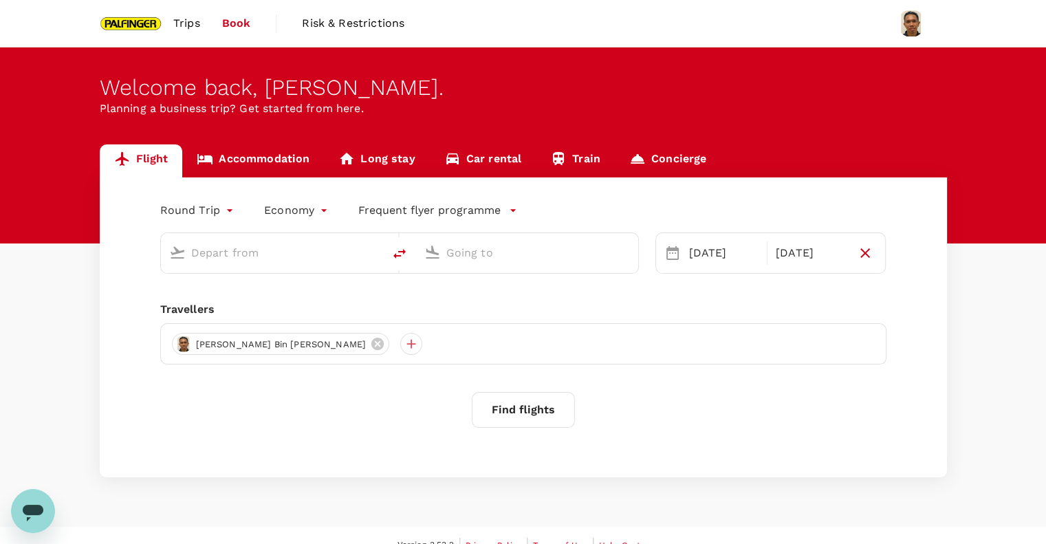
type input "Singapore Changi (SIN)"
type input "Incheon Intl (ICN)"
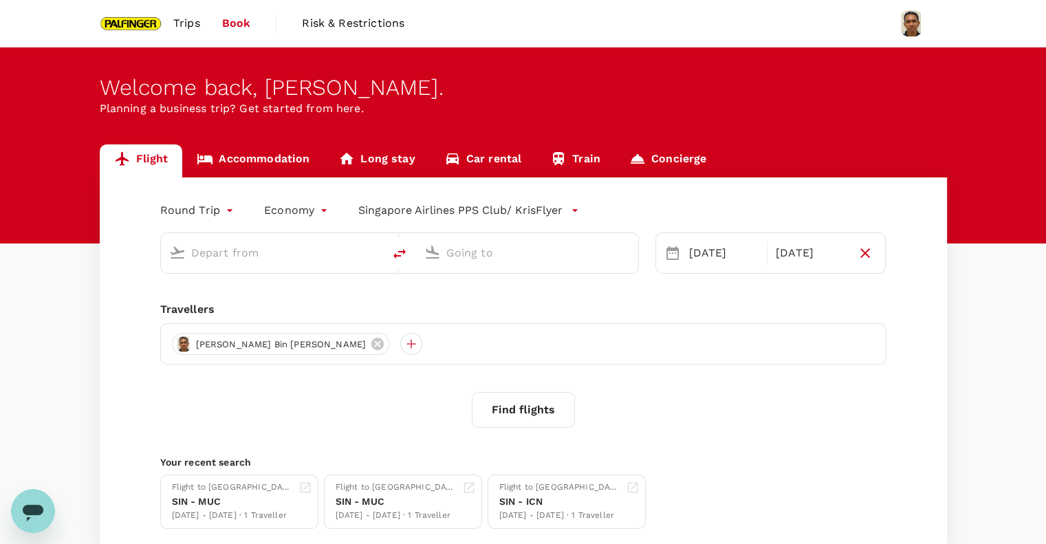
type input "Singapore Changi (SIN)"
type input "Incheon Intl (ICN)"
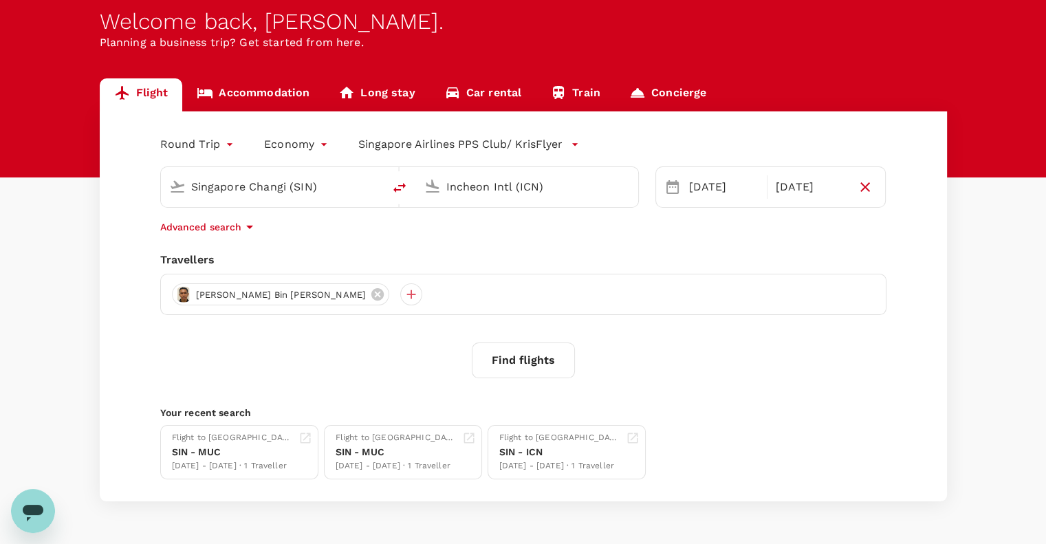
scroll to position [92, 0]
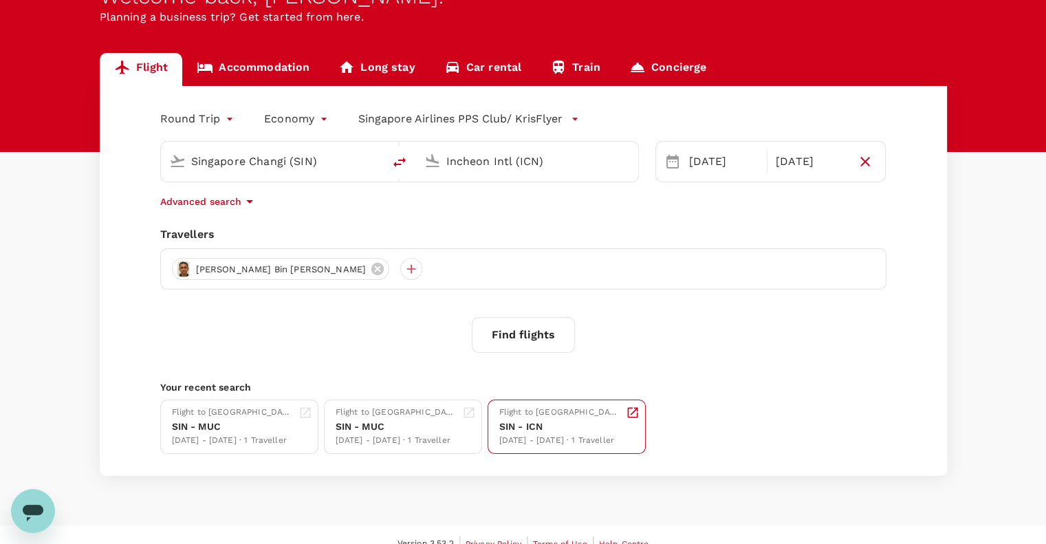
click at [548, 418] on div "Flight to [GEOGRAPHIC_DATA]" at bounding box center [560, 413] width 121 height 14
